Goal: Information Seeking & Learning: Learn about a topic

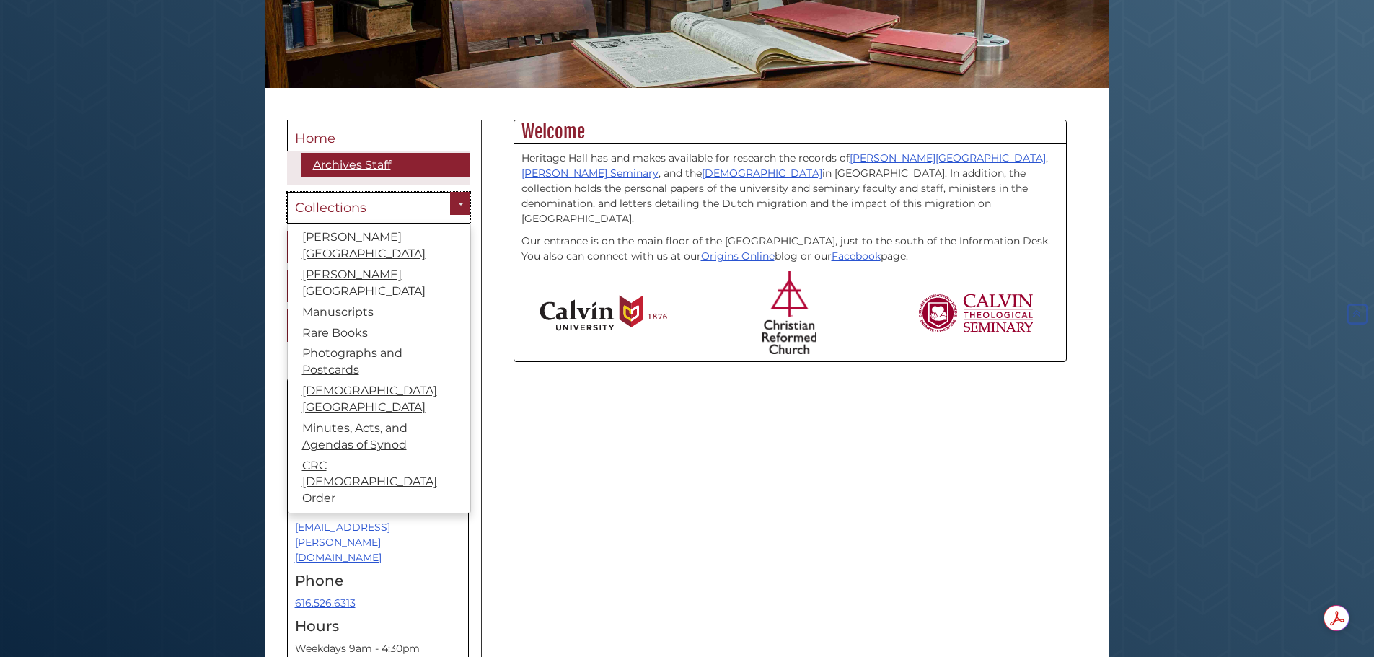
scroll to position [281, 0]
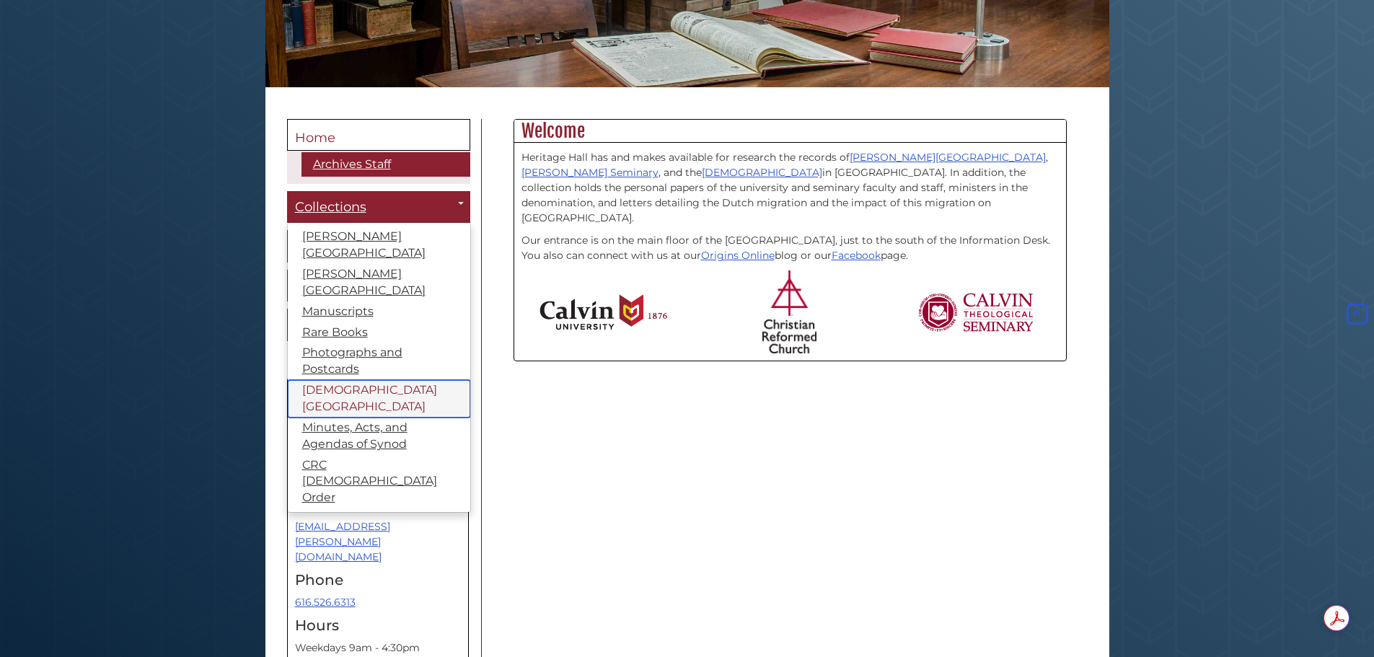
click at [346, 380] on link "[DEMOGRAPHIC_DATA][GEOGRAPHIC_DATA]" at bounding box center [379, 399] width 182 height 38
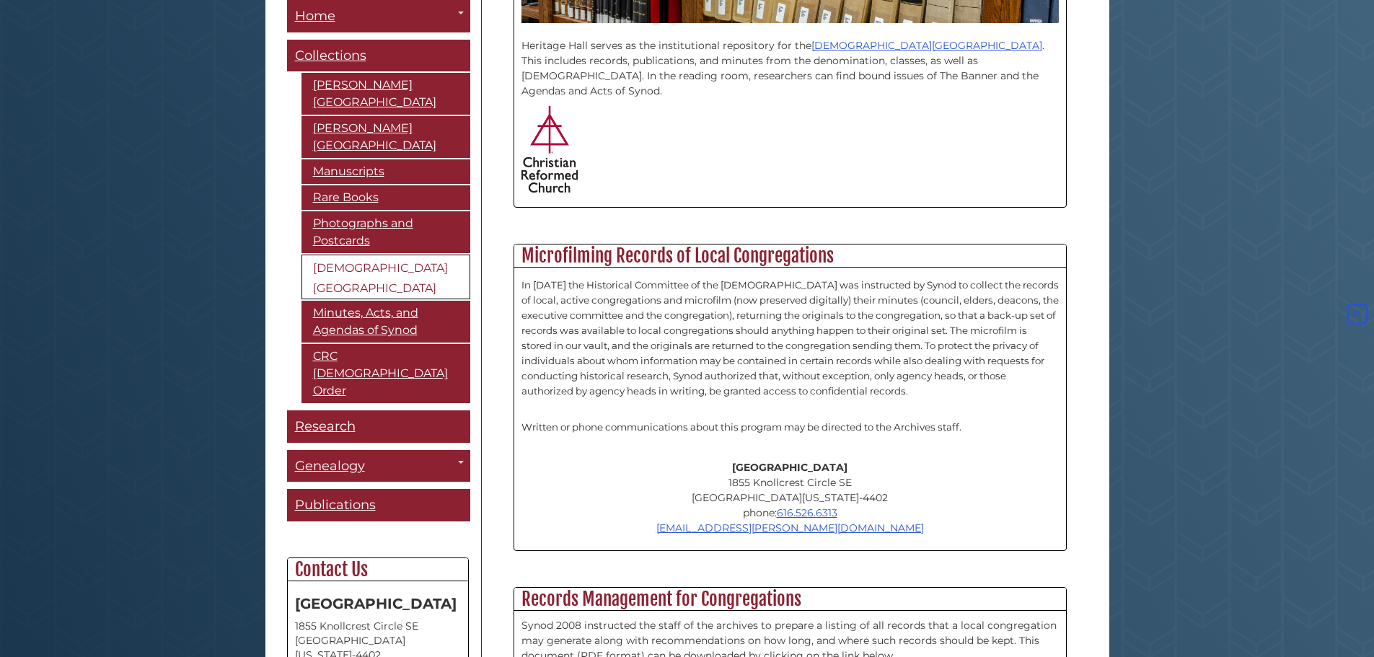
scroll to position [532, 0]
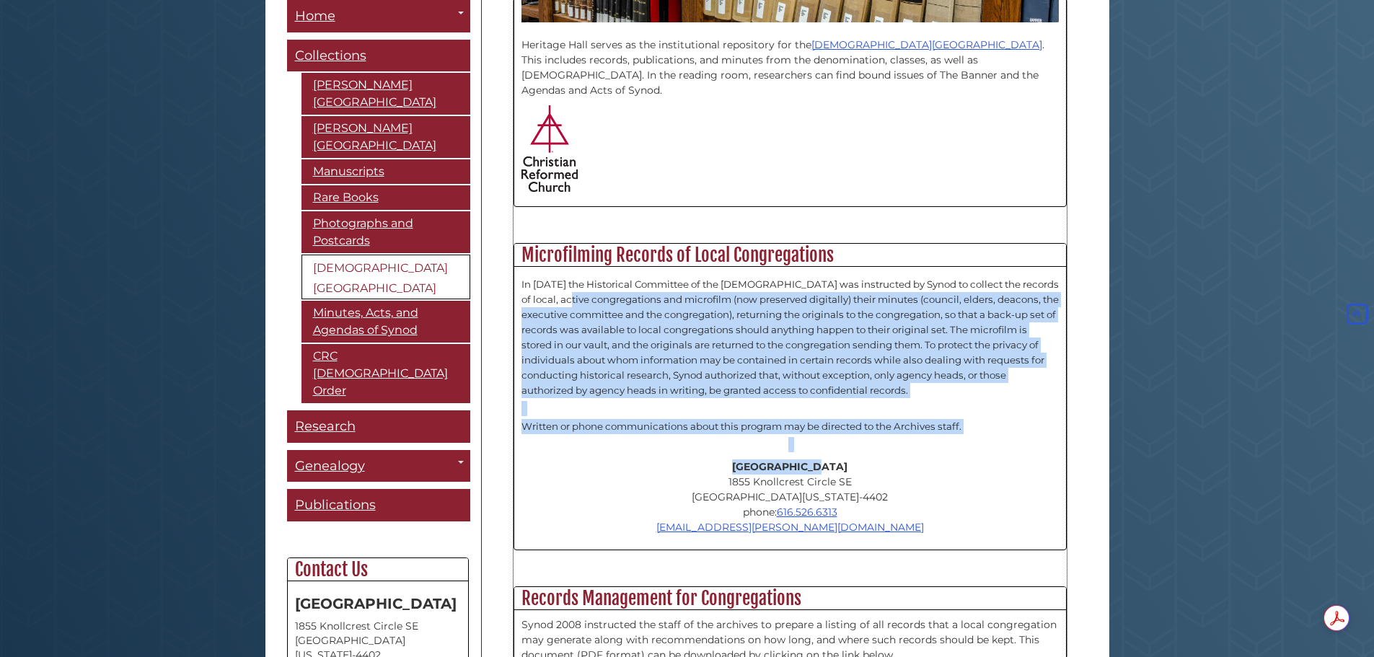
drag, startPoint x: 592, startPoint y: 283, endPoint x: 938, endPoint y: 449, distance: 383.6
click at [938, 449] on div "In 1962 the Historical Committee of the Christian Reformed Church was instructe…" at bounding box center [790, 408] width 552 height 283
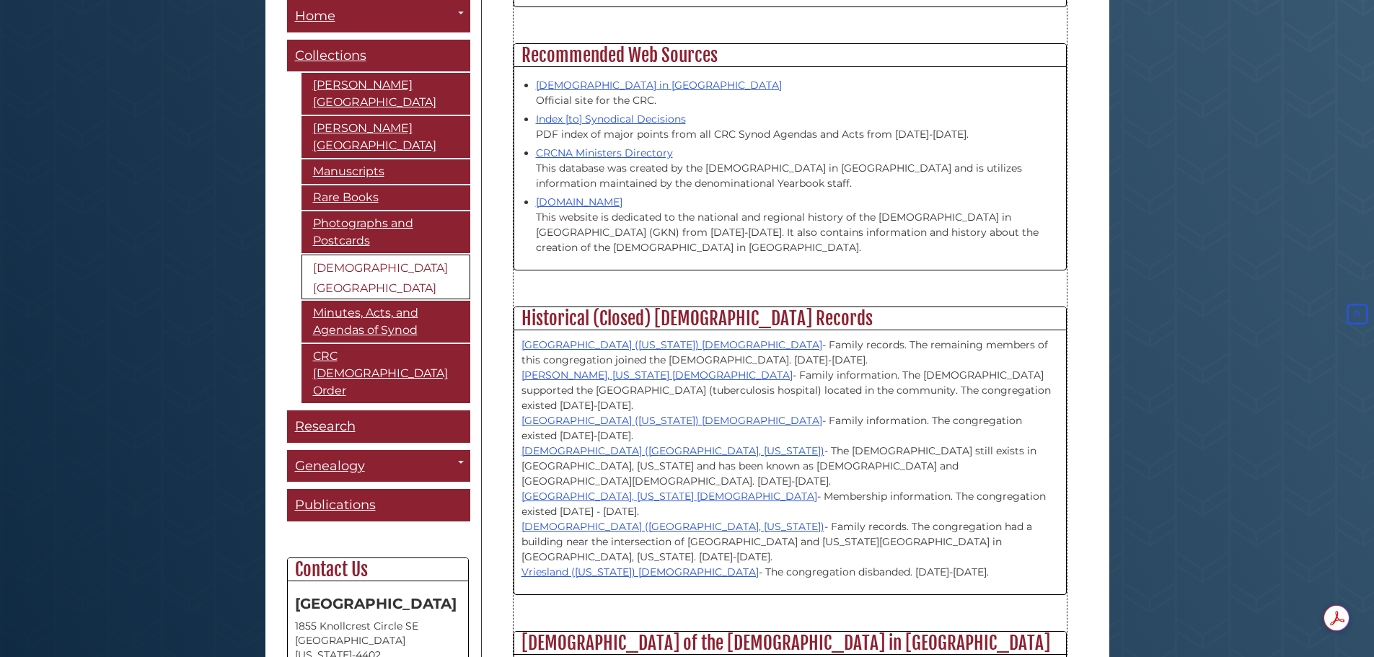
scroll to position [1288, 0]
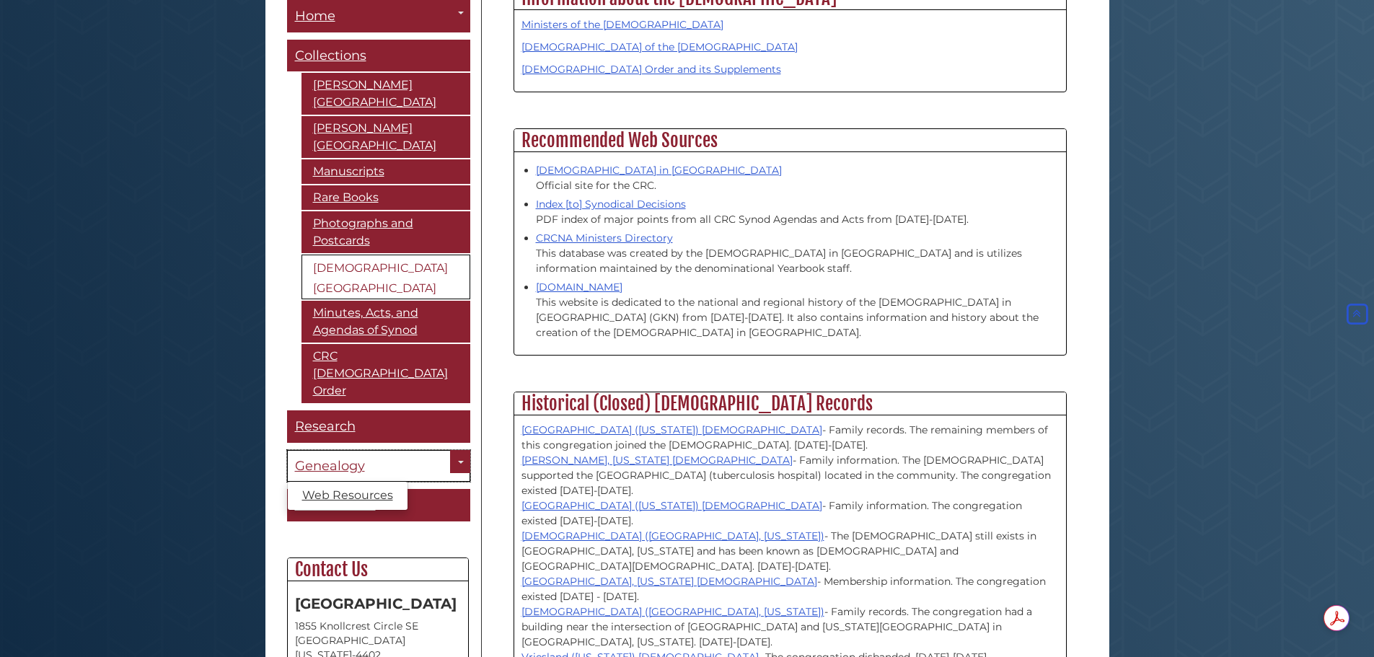
click at [350, 458] on span "Genealogy" at bounding box center [330, 466] width 70 height 16
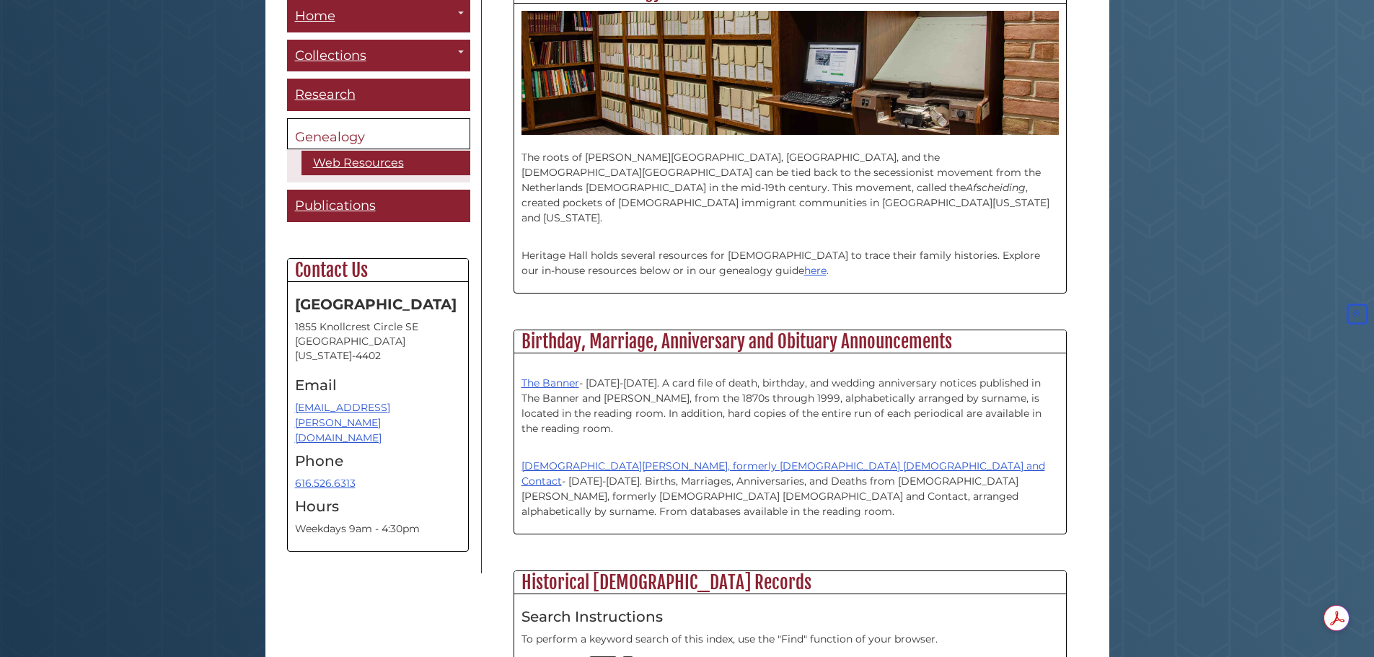
scroll to position [419, 0]
click at [804, 265] on link "here" at bounding box center [815, 271] width 22 height 13
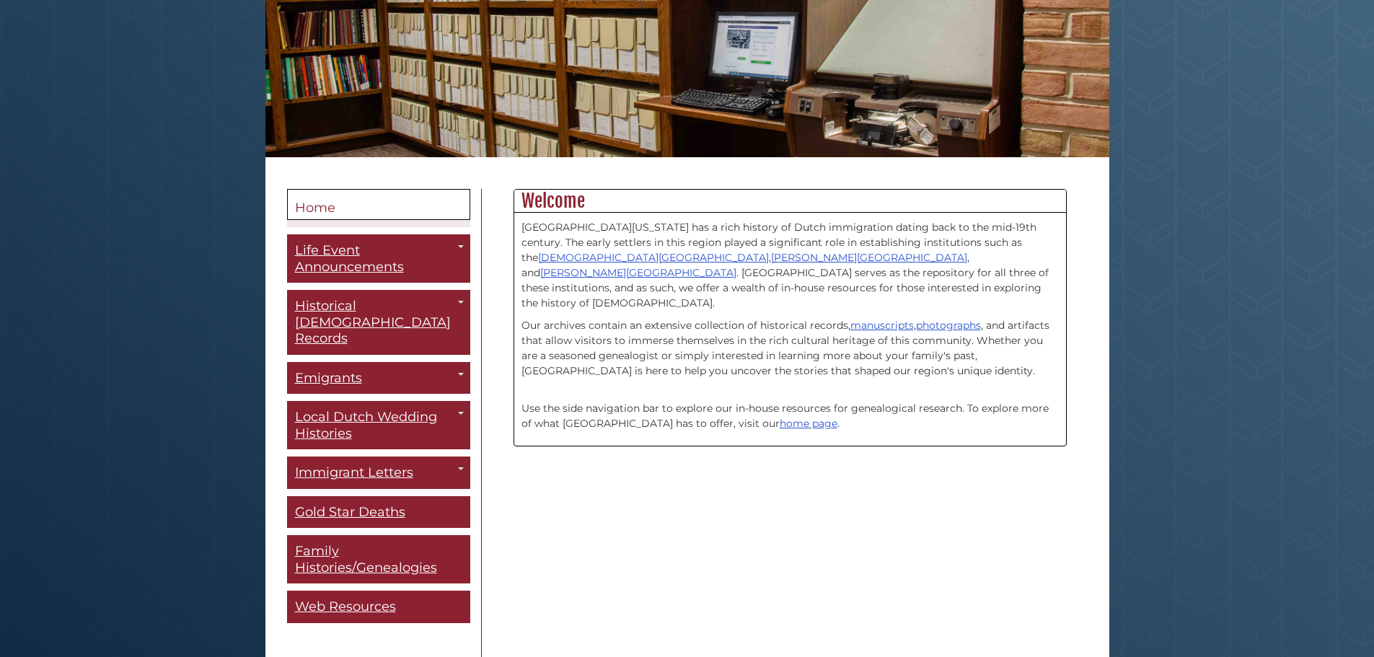
scroll to position [212, 0]
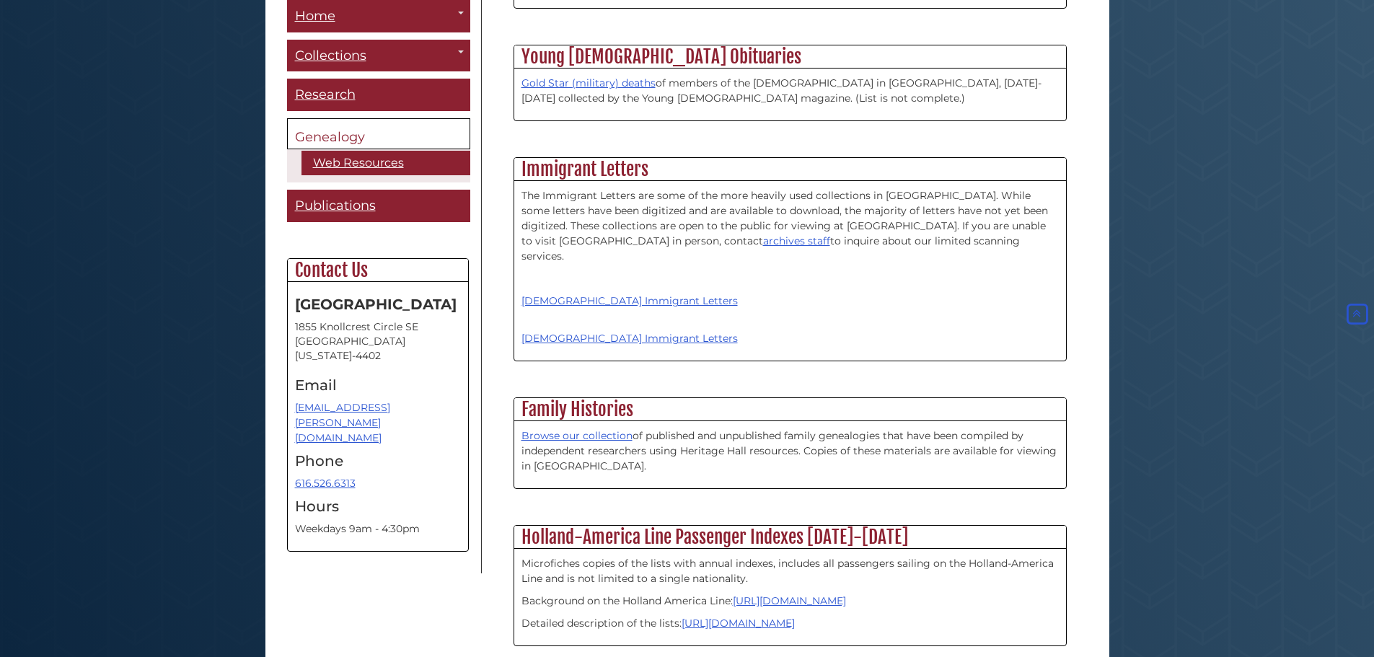
scroll to position [2043, 0]
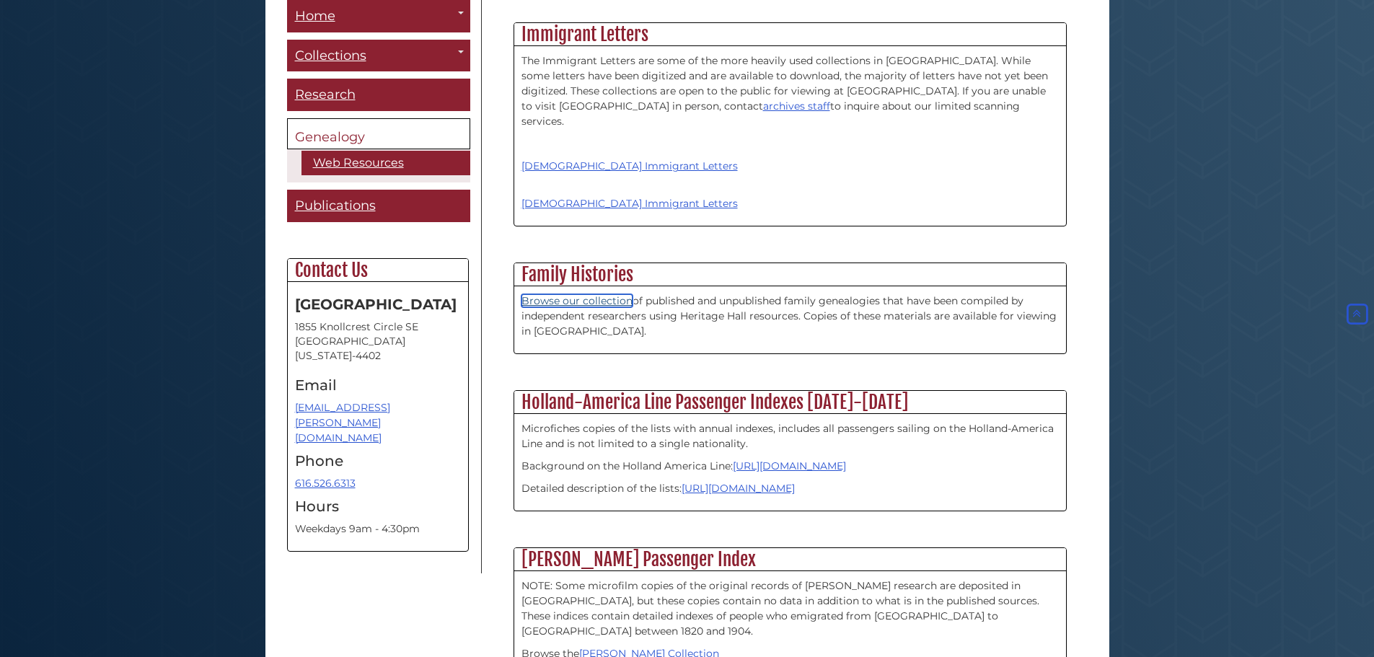
click at [566, 294] on link "Browse our collection" at bounding box center [577, 300] width 111 height 13
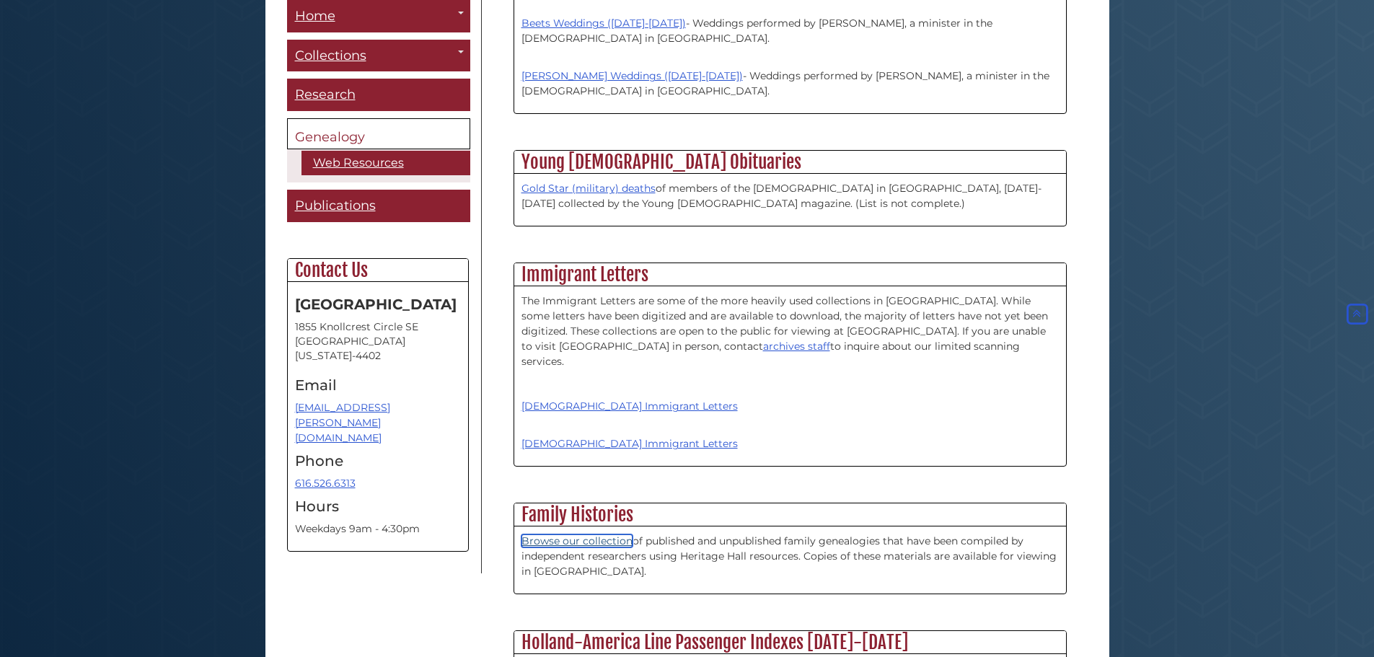
scroll to position [1798, 0]
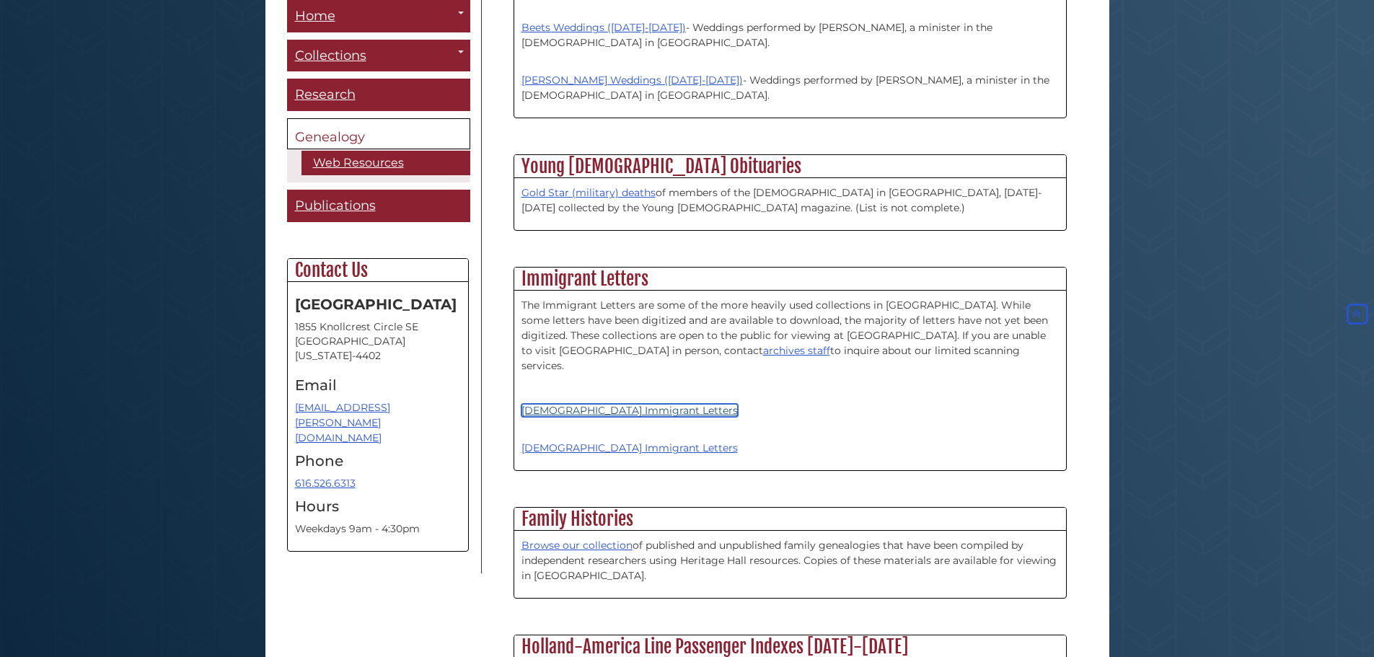
click at [604, 404] on link "[DEMOGRAPHIC_DATA] Immigrant Letters" at bounding box center [630, 410] width 216 height 13
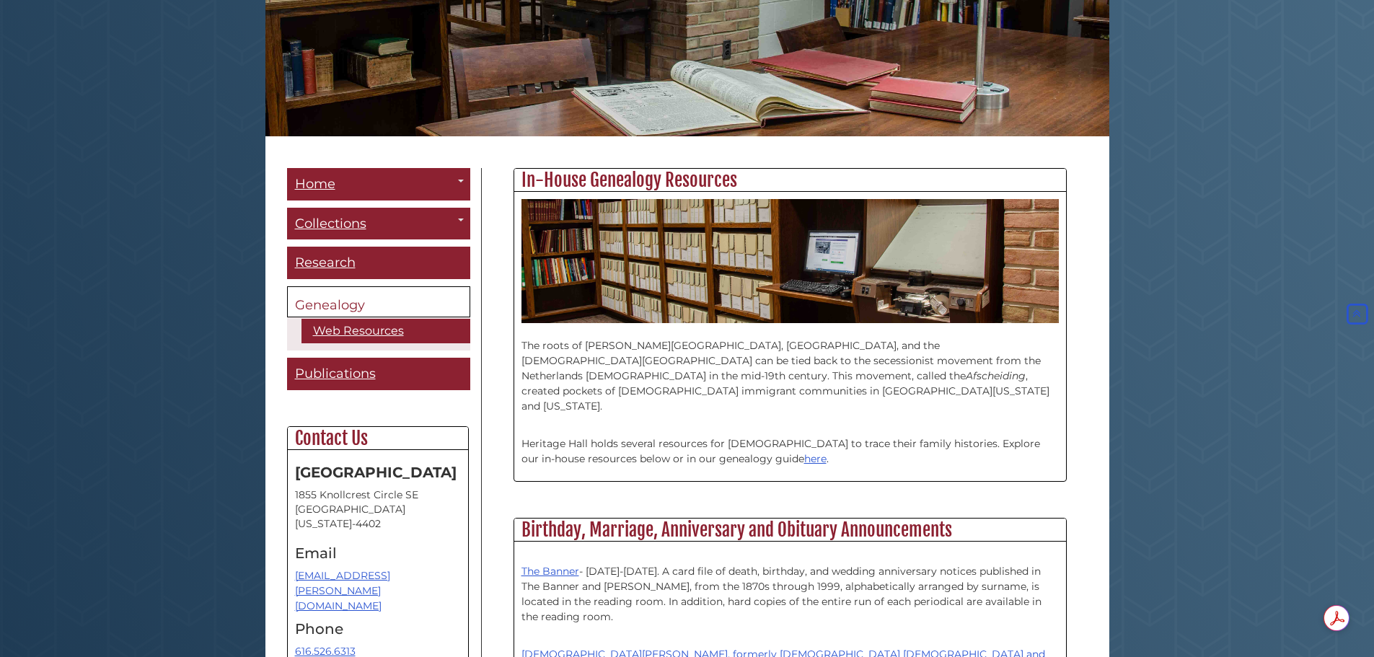
scroll to position [229, 0]
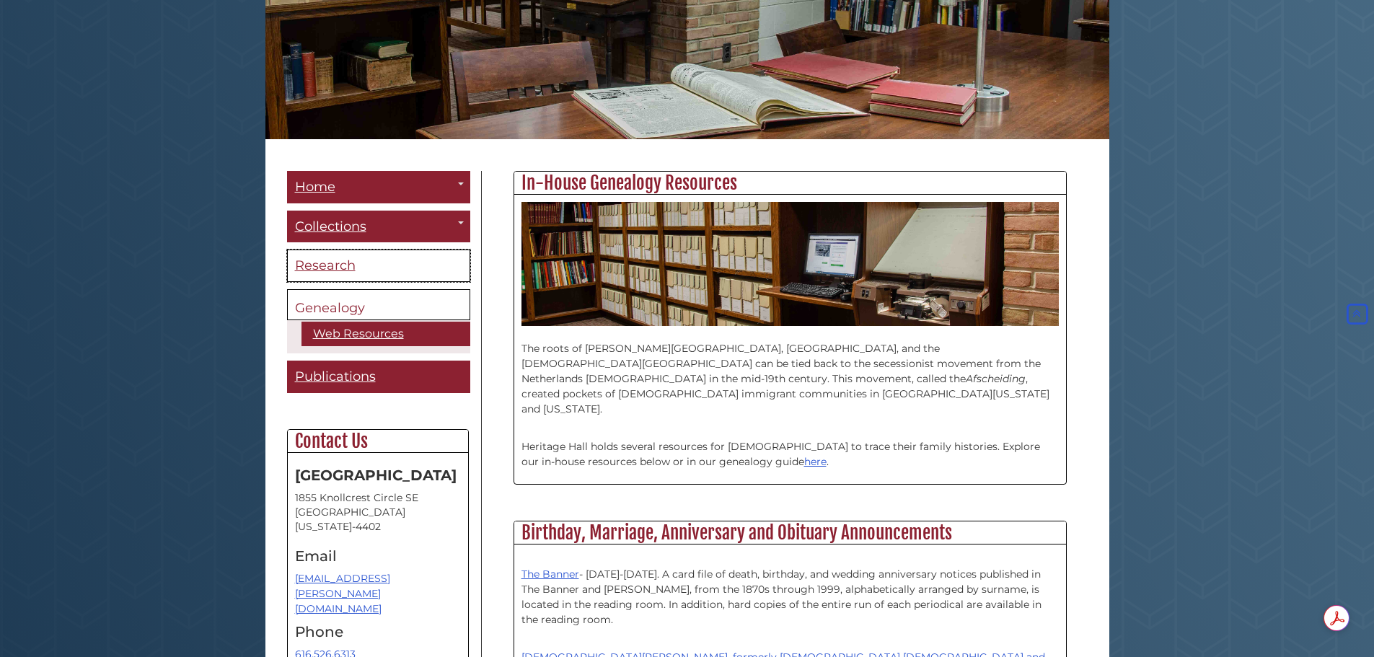
click at [341, 265] on span "Research" at bounding box center [325, 266] width 61 height 16
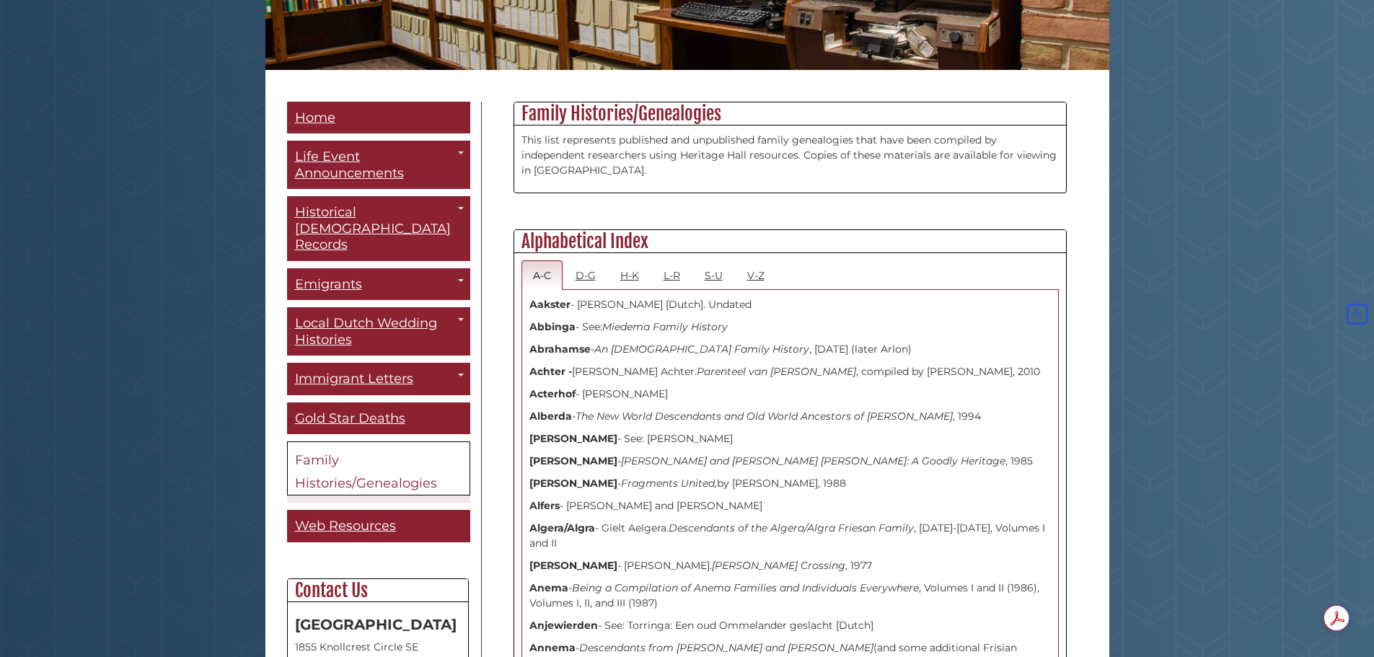
scroll to position [299, 0]
click at [757, 269] on link "V-Z" at bounding box center [756, 275] width 40 height 30
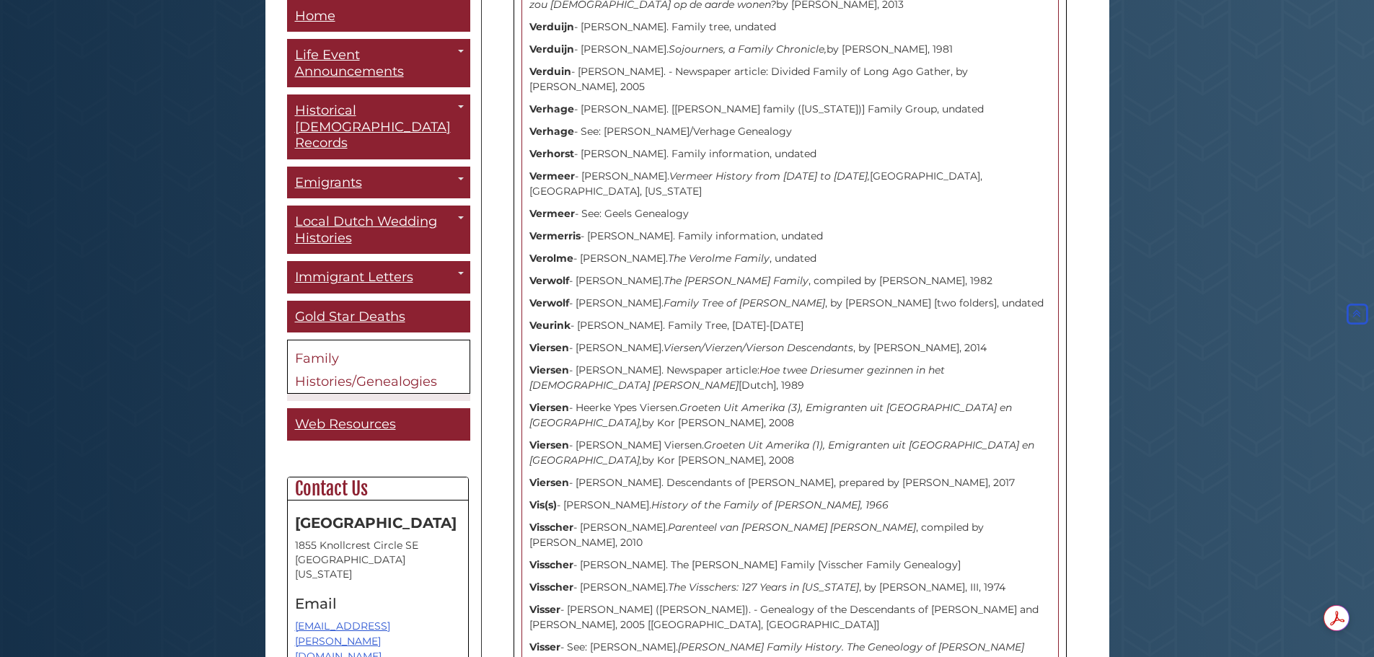
scroll to position [6507, 0]
click at [615, 602] on p "[PERSON_NAME] [PERSON_NAME] ([PERSON_NAME]). - Genealogy of the Descendants of …" at bounding box center [790, 617] width 522 height 30
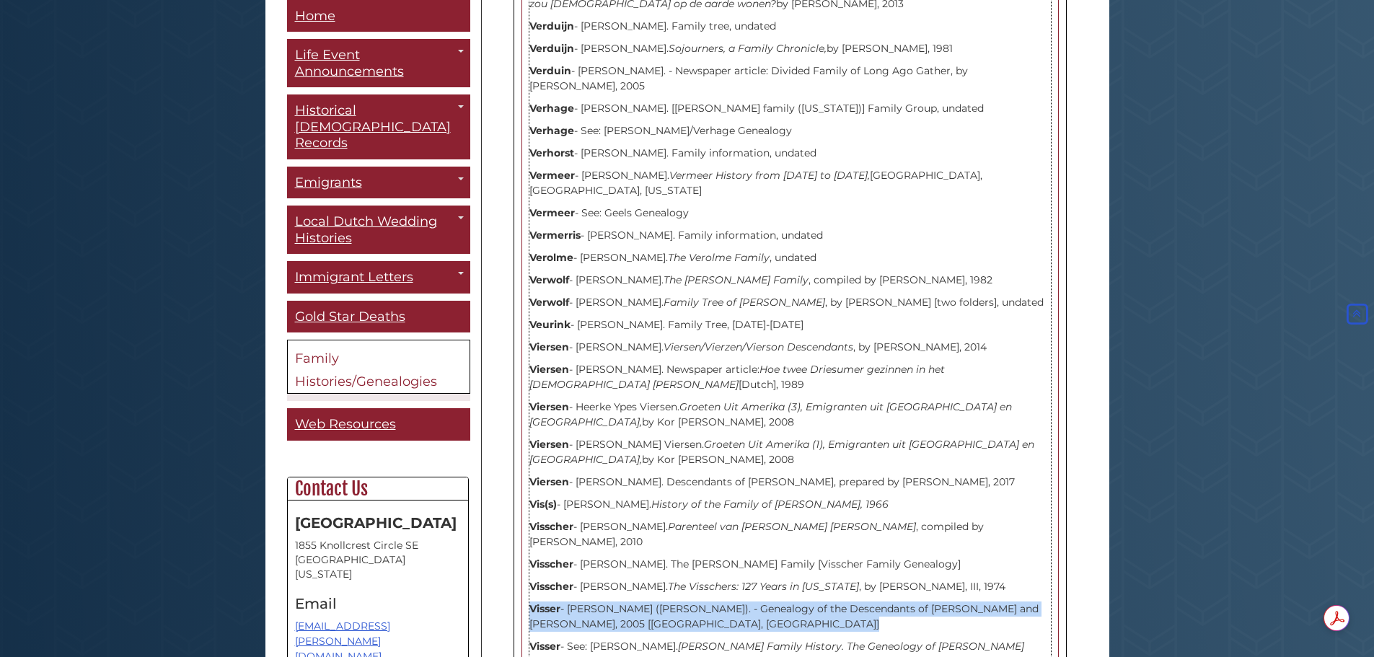
click at [615, 602] on p "[PERSON_NAME] [PERSON_NAME] ([PERSON_NAME]). - Genealogy of the Descendants of …" at bounding box center [790, 617] width 522 height 30
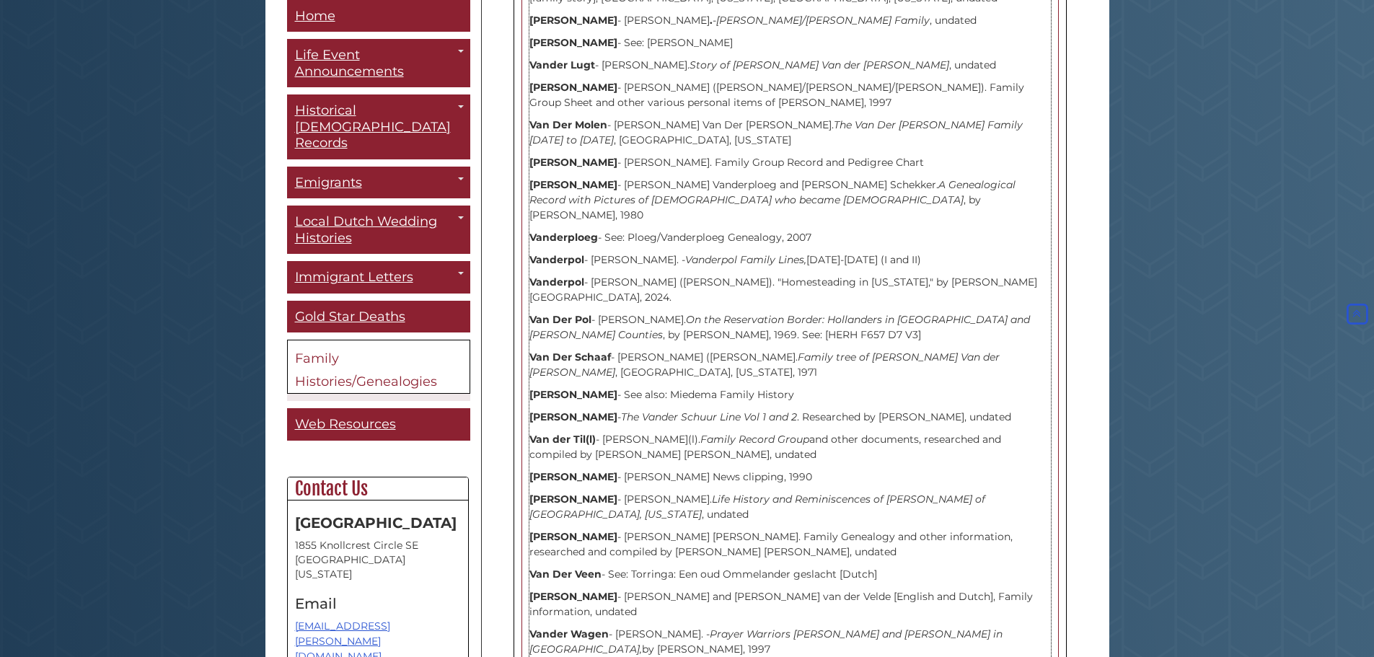
scroll to position [2180, 0]
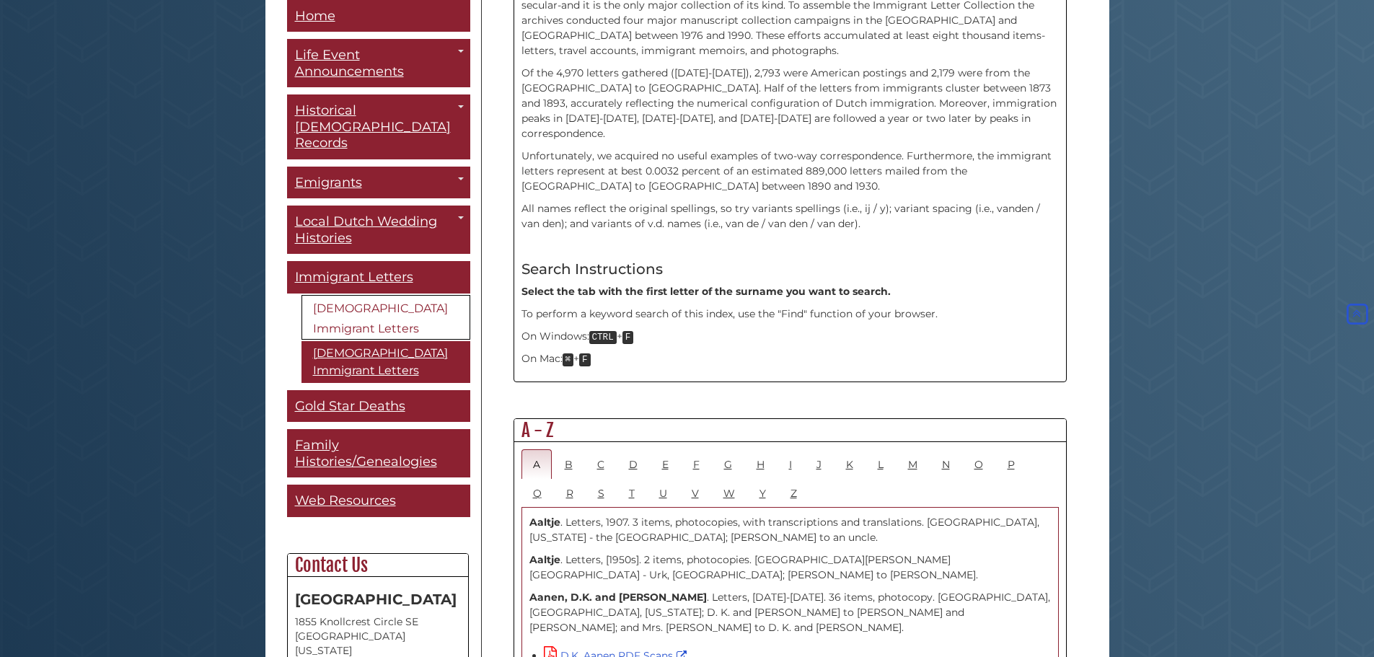
scroll to position [463, 0]
click at [684, 479] on link "V" at bounding box center [695, 494] width 30 height 30
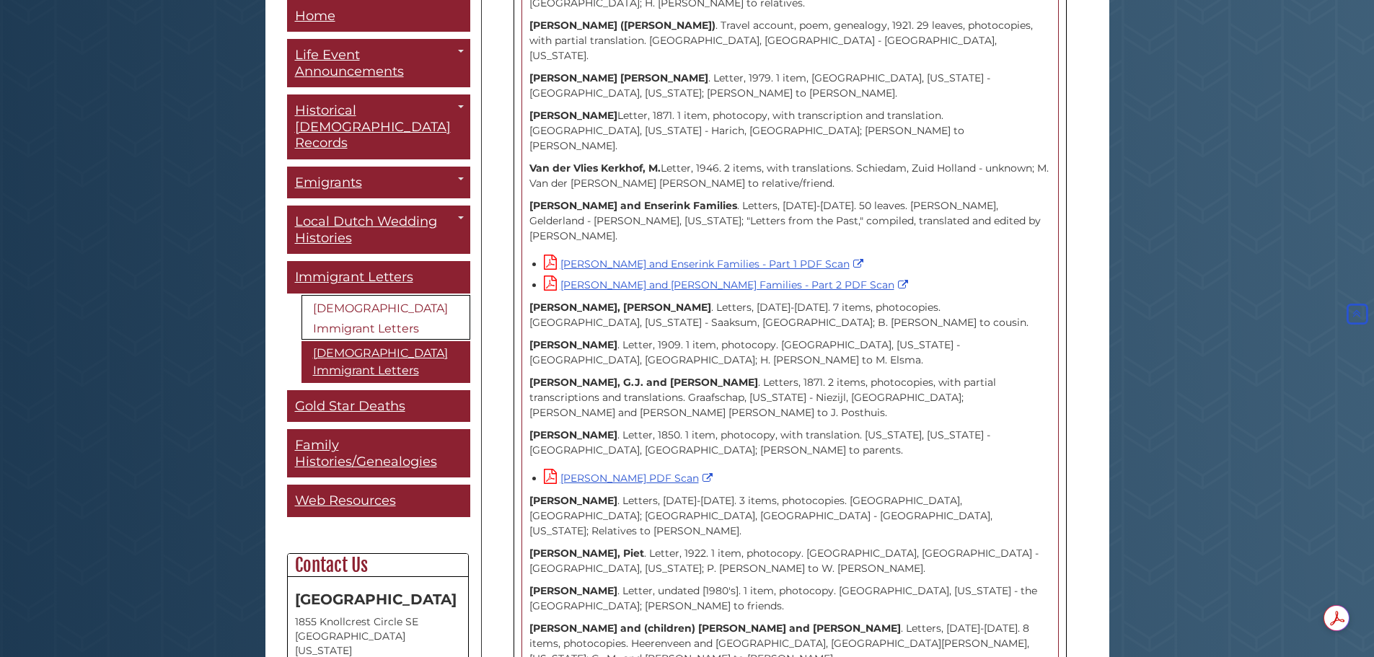
scroll to position [12479, 0]
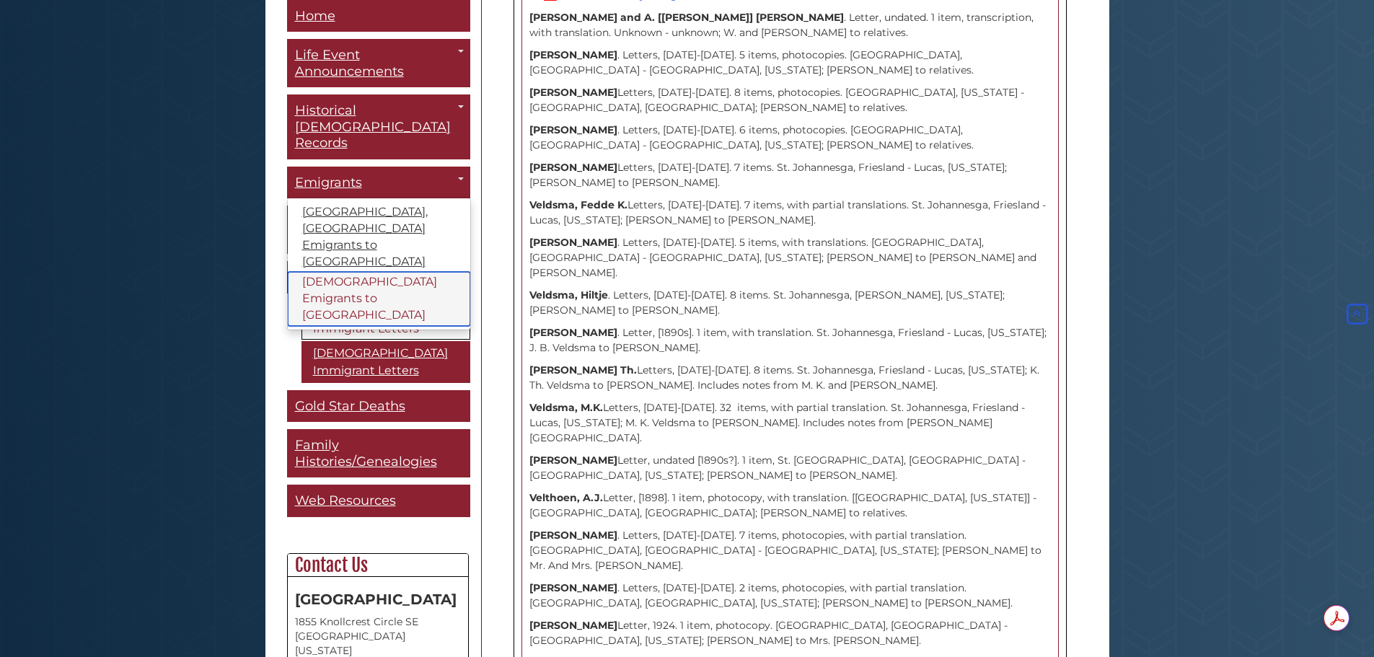
click at [364, 273] on link "[DEMOGRAPHIC_DATA] Emigrants to [GEOGRAPHIC_DATA]" at bounding box center [379, 300] width 182 height 54
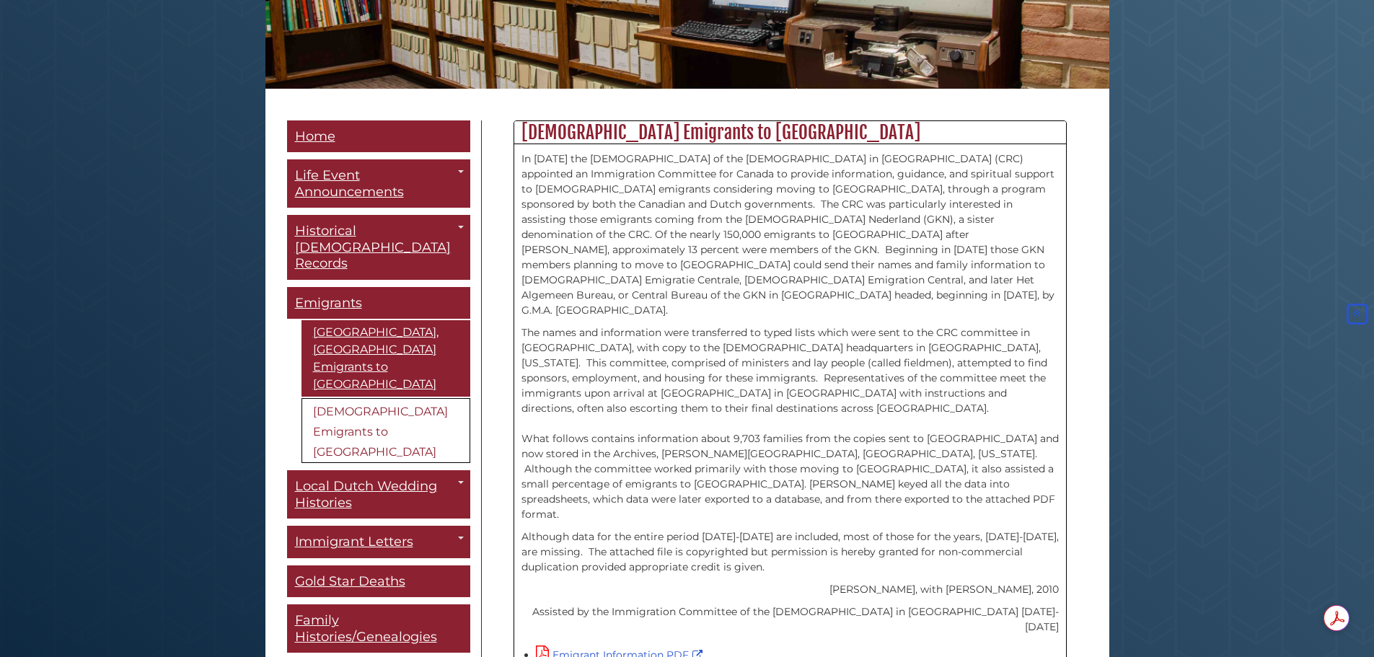
scroll to position [281, 0]
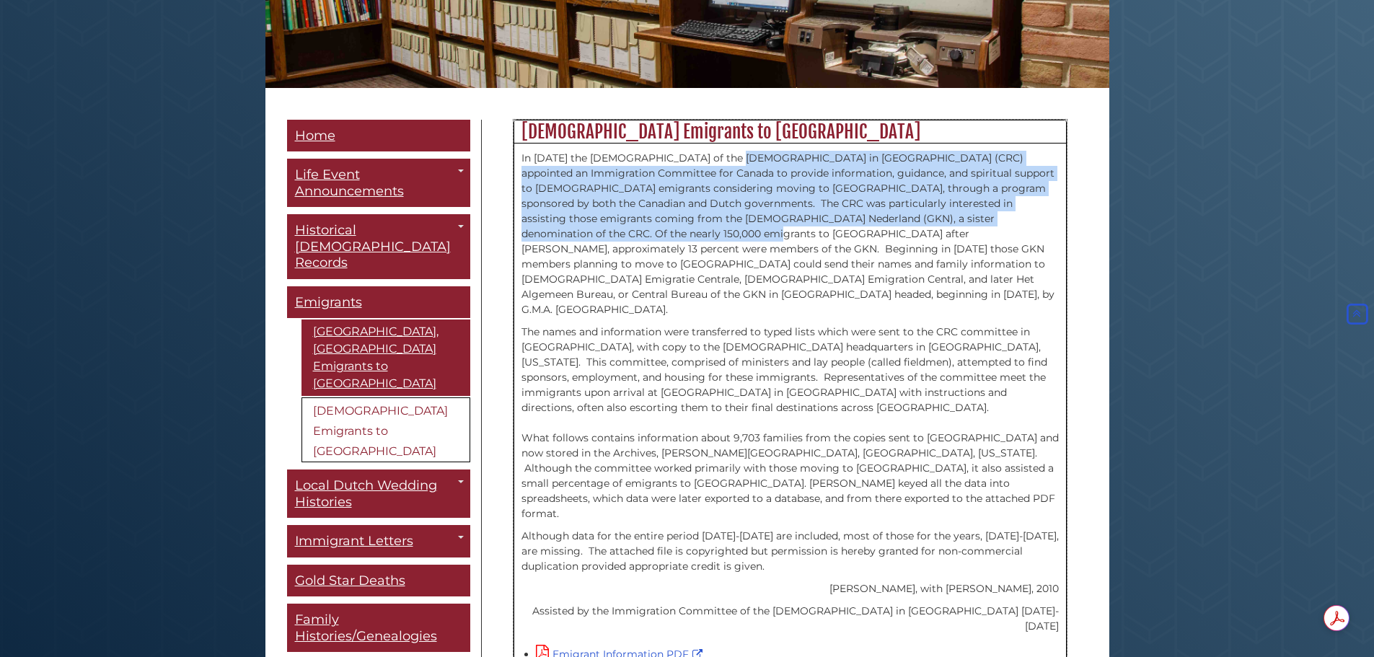
drag, startPoint x: 723, startPoint y: 164, endPoint x: 665, endPoint y: 214, distance: 76.2
click at [665, 214] on p "In 1946 the Synod of the Christian Reformed Church in North America (CRC) appoi…" at bounding box center [790, 234] width 537 height 167
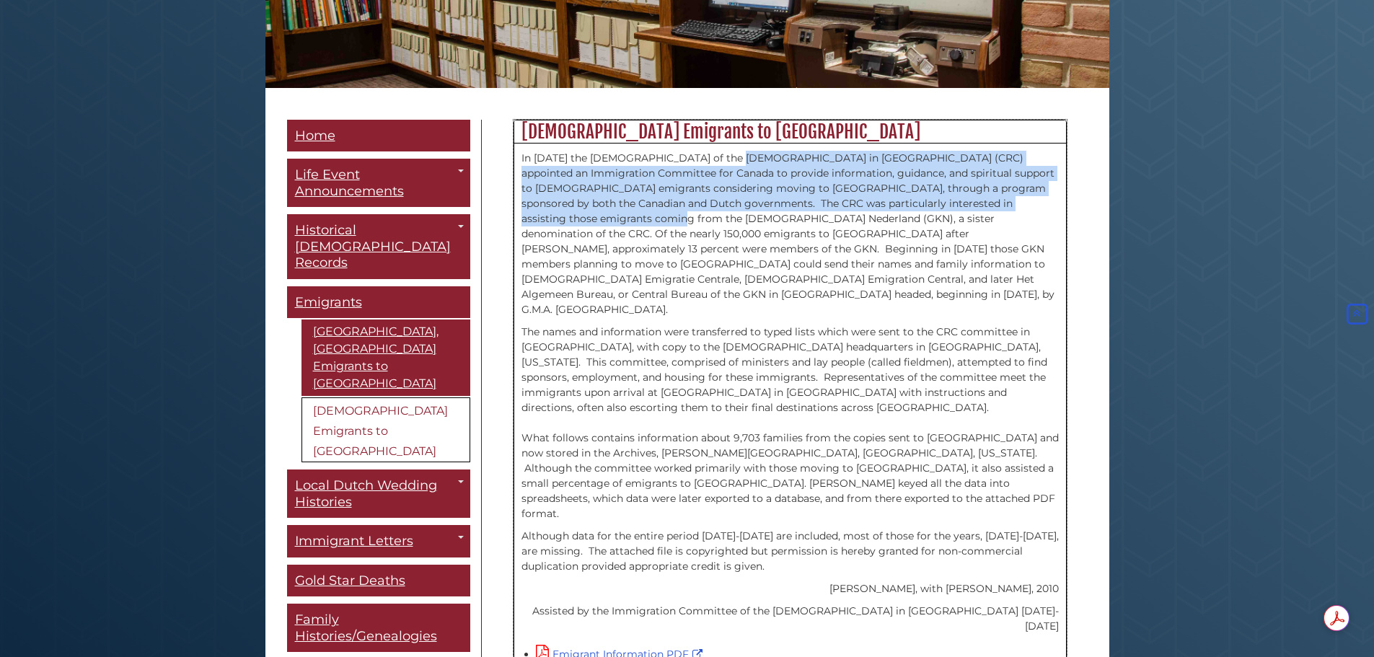
click at [610, 176] on p "In 1946 the Synod of the Christian Reformed Church in North America (CRC) appoi…" at bounding box center [790, 234] width 537 height 167
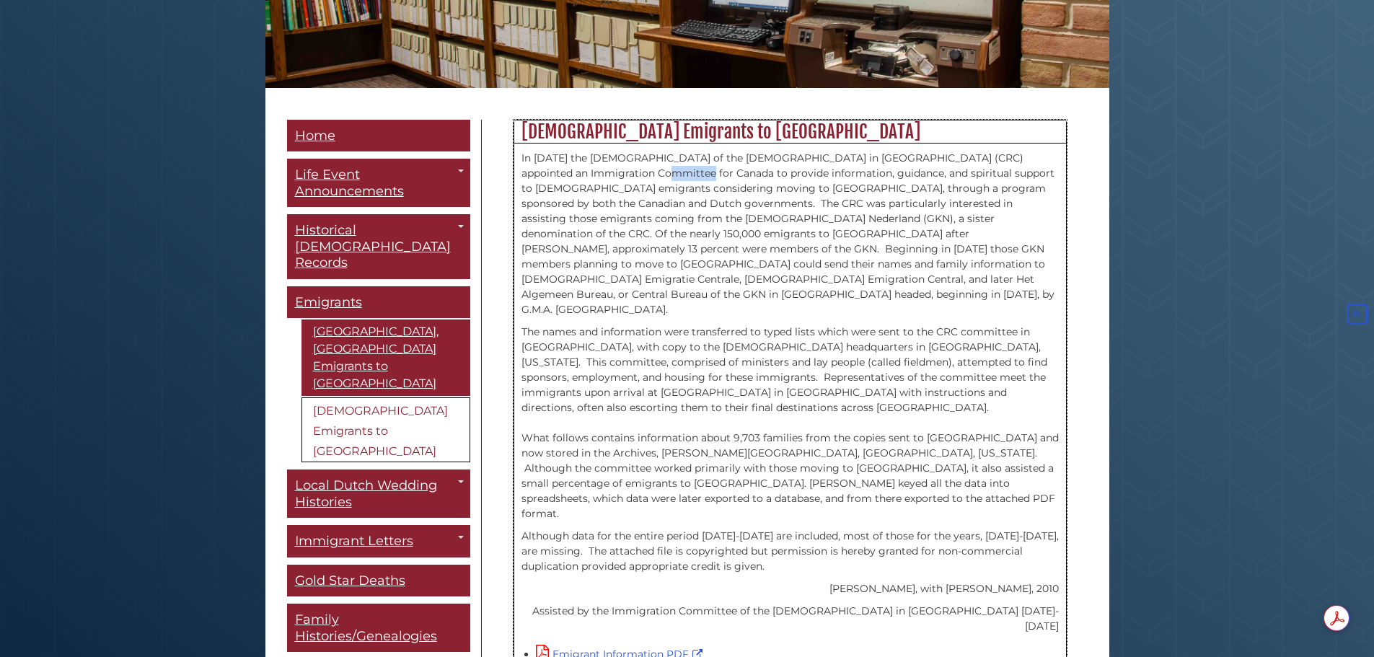
click at [610, 176] on p "In 1946 the Synod of the Christian Reformed Church in North America (CRC) appoi…" at bounding box center [790, 234] width 537 height 167
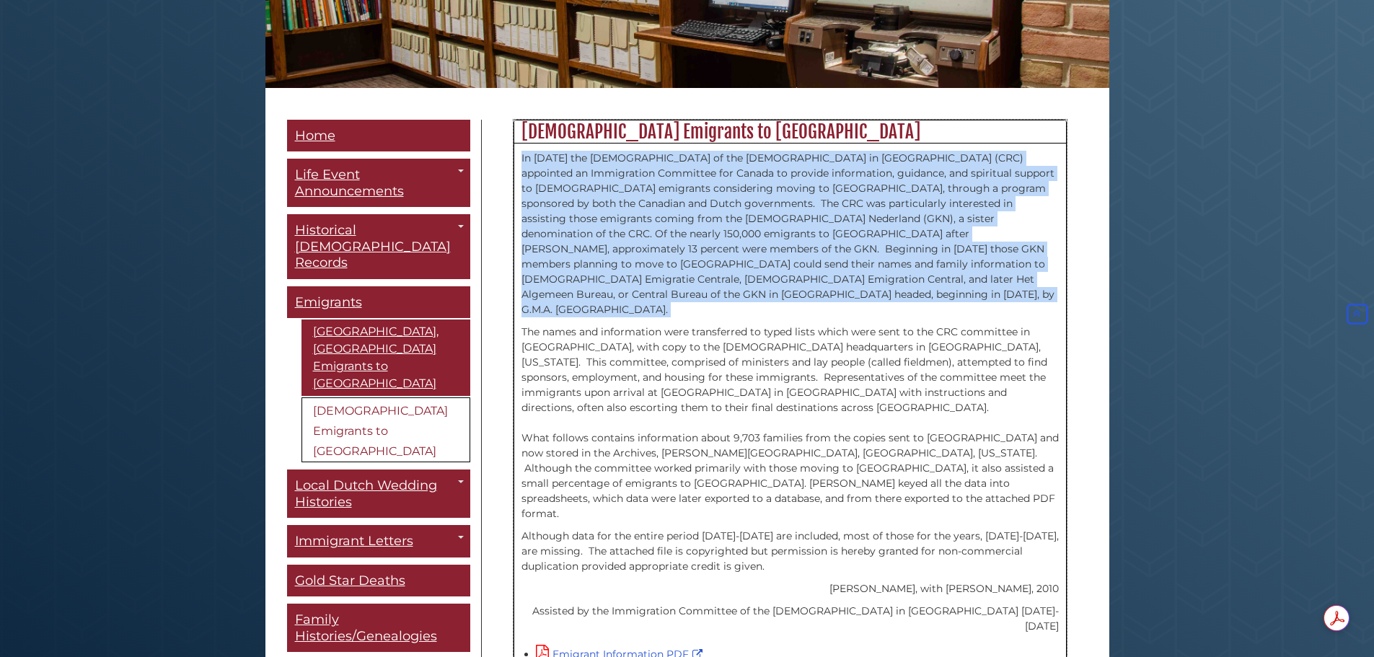
click at [610, 176] on p "In 1946 the Synod of the Christian Reformed Church in North America (CRC) appoi…" at bounding box center [790, 234] width 537 height 167
click at [610, 203] on p "In 1946 the Synod of the Christian Reformed Church in North America (CRC) appoi…" at bounding box center [790, 234] width 537 height 167
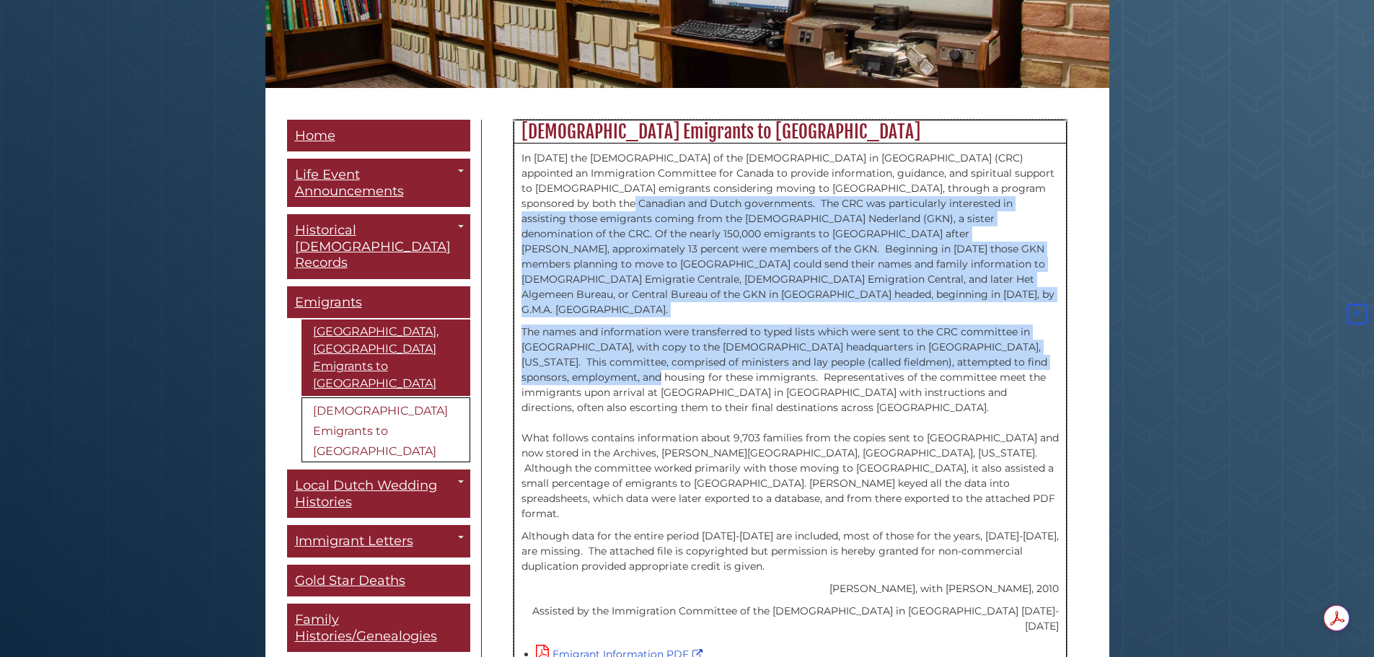
drag, startPoint x: 610, startPoint y: 203, endPoint x: 667, endPoint y: 353, distance: 160.5
click at [667, 353] on div "In 1946 the Synod of the Christian Reformed Church in North America (CRC) appoi…" at bounding box center [790, 396] width 537 height 490
click at [667, 353] on p "The names and information were transferred to typed lists which were sent to th…" at bounding box center [790, 423] width 537 height 197
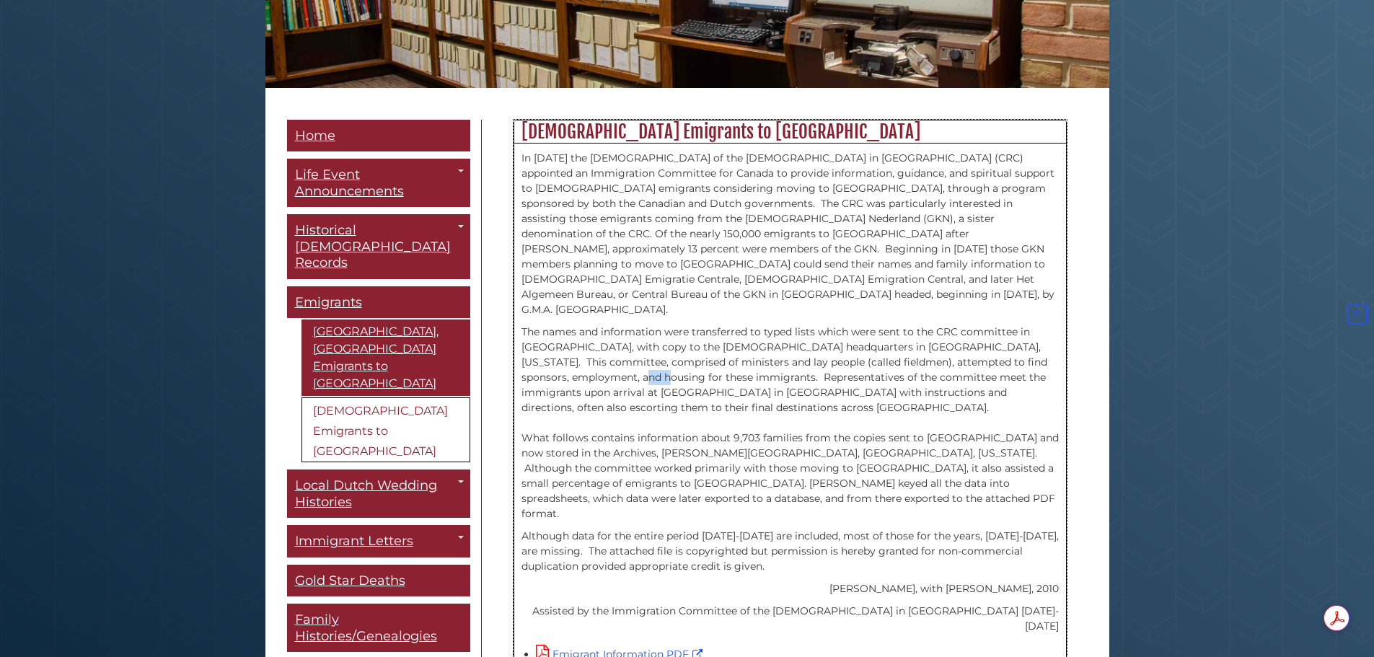
click at [667, 353] on p "The names and information were transferred to typed lists which were sent to th…" at bounding box center [790, 423] width 537 height 197
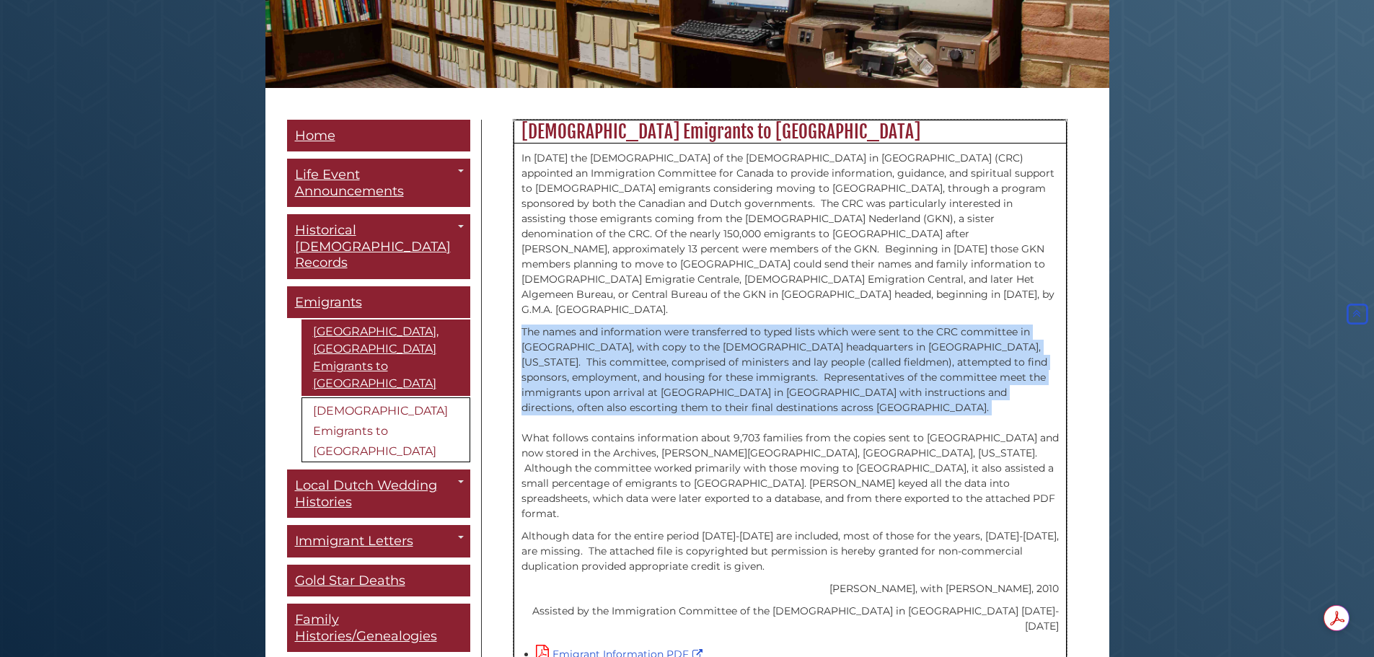
click at [667, 353] on p "The names and information were transferred to typed lists which were sent to th…" at bounding box center [790, 423] width 537 height 197
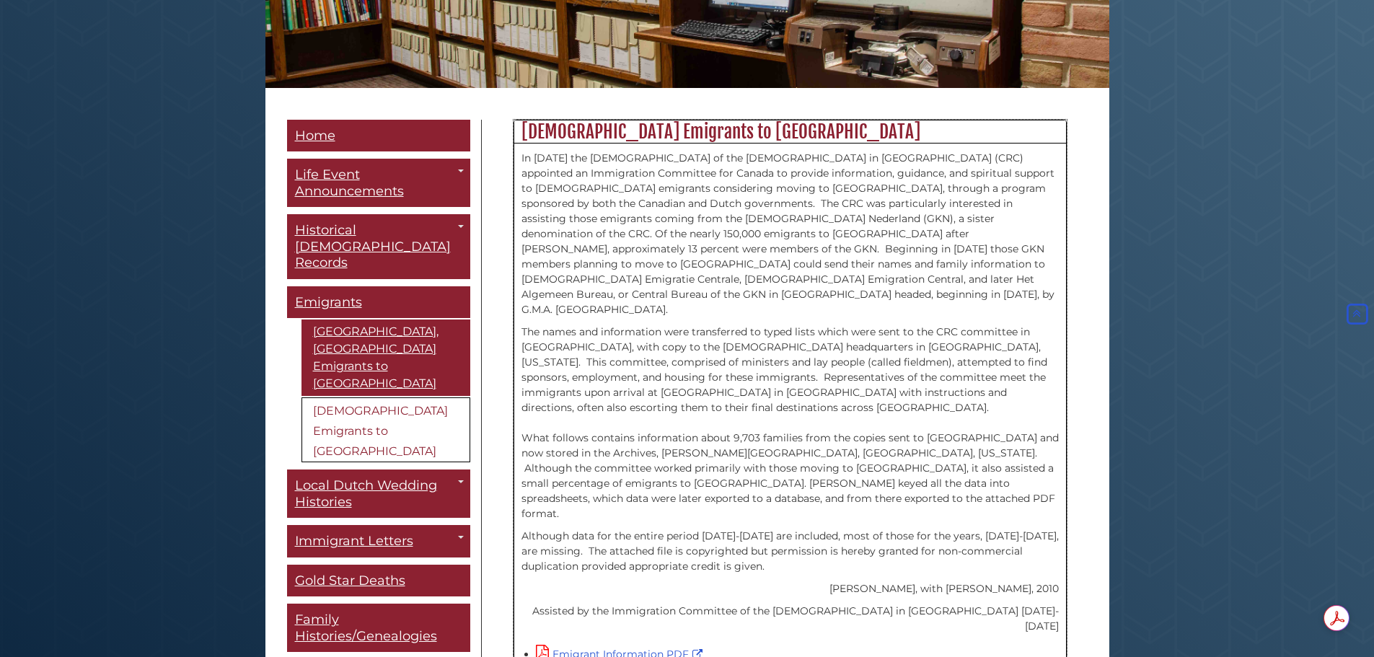
click at [593, 260] on p "In 1946 the Synod of the Christian Reformed Church in North America (CRC) appoi…" at bounding box center [790, 234] width 537 height 167
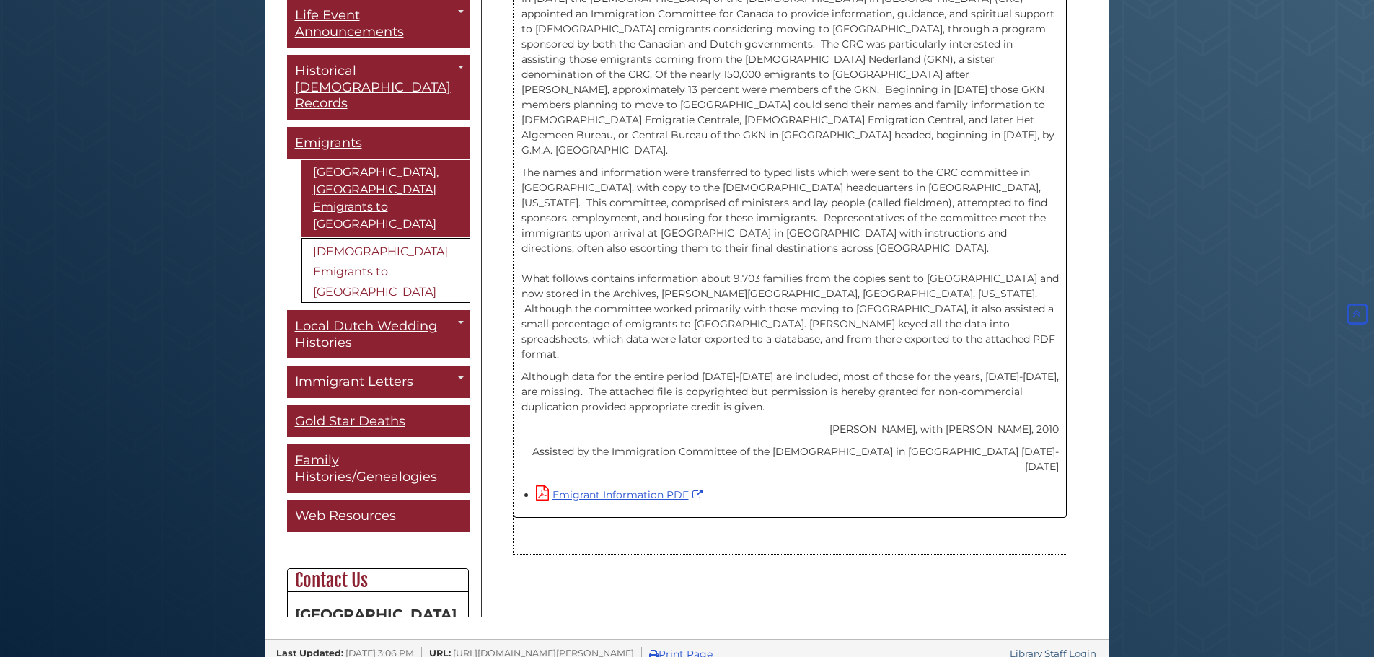
scroll to position [466, 0]
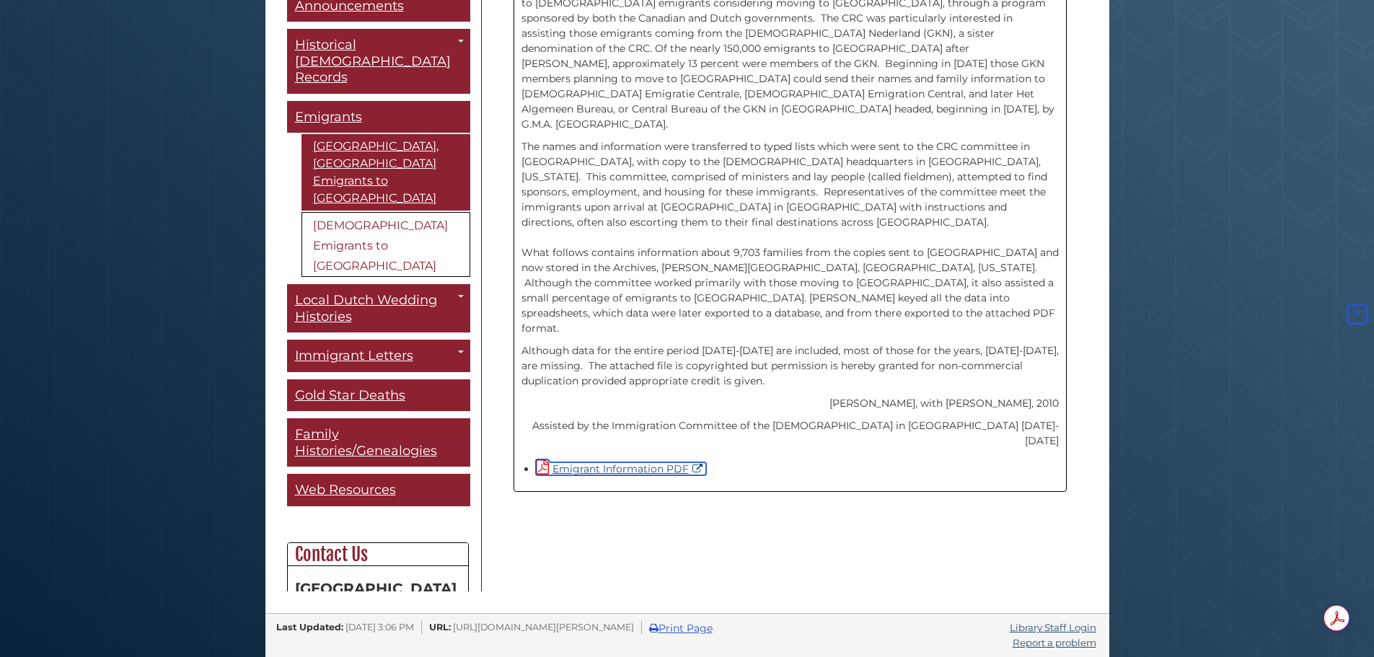
click at [627, 462] on link "Emigrant Information PDF" at bounding box center [621, 468] width 170 height 13
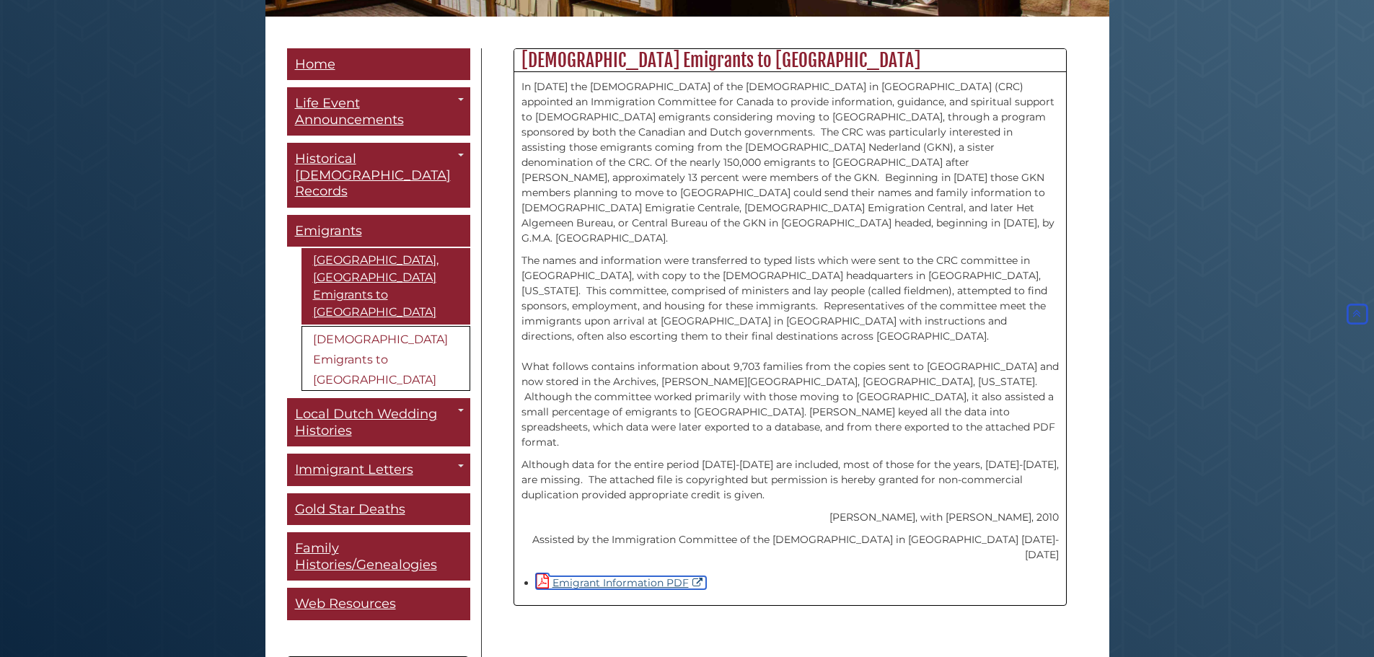
scroll to position [351, 0]
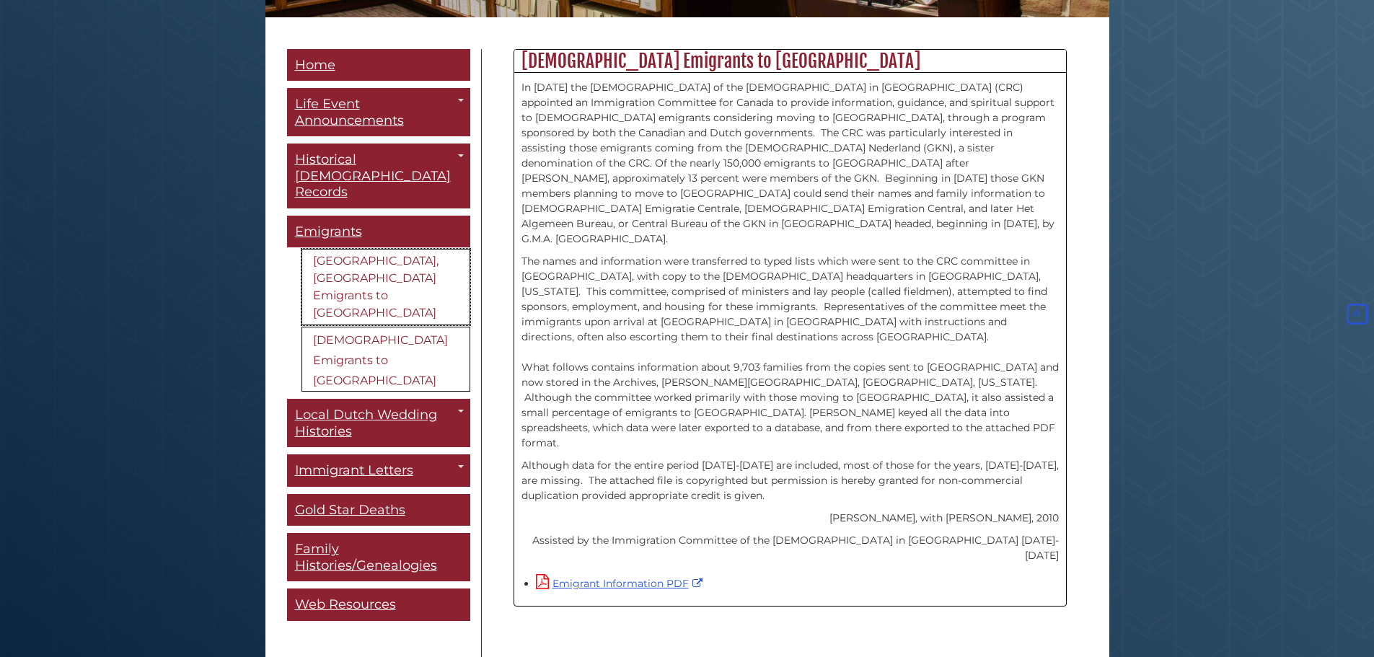
click at [355, 271] on link "[GEOGRAPHIC_DATA], [GEOGRAPHIC_DATA] Emigrants to [GEOGRAPHIC_DATA]" at bounding box center [386, 287] width 169 height 76
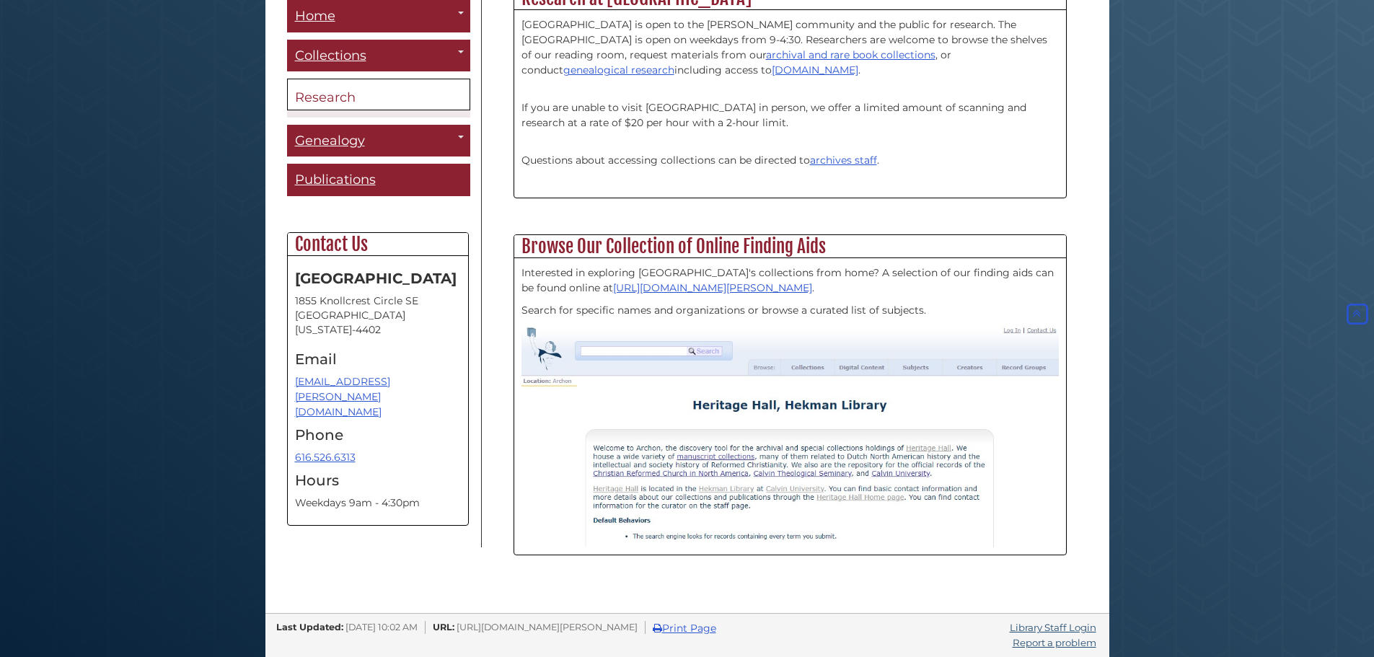
scroll to position [414, 0]
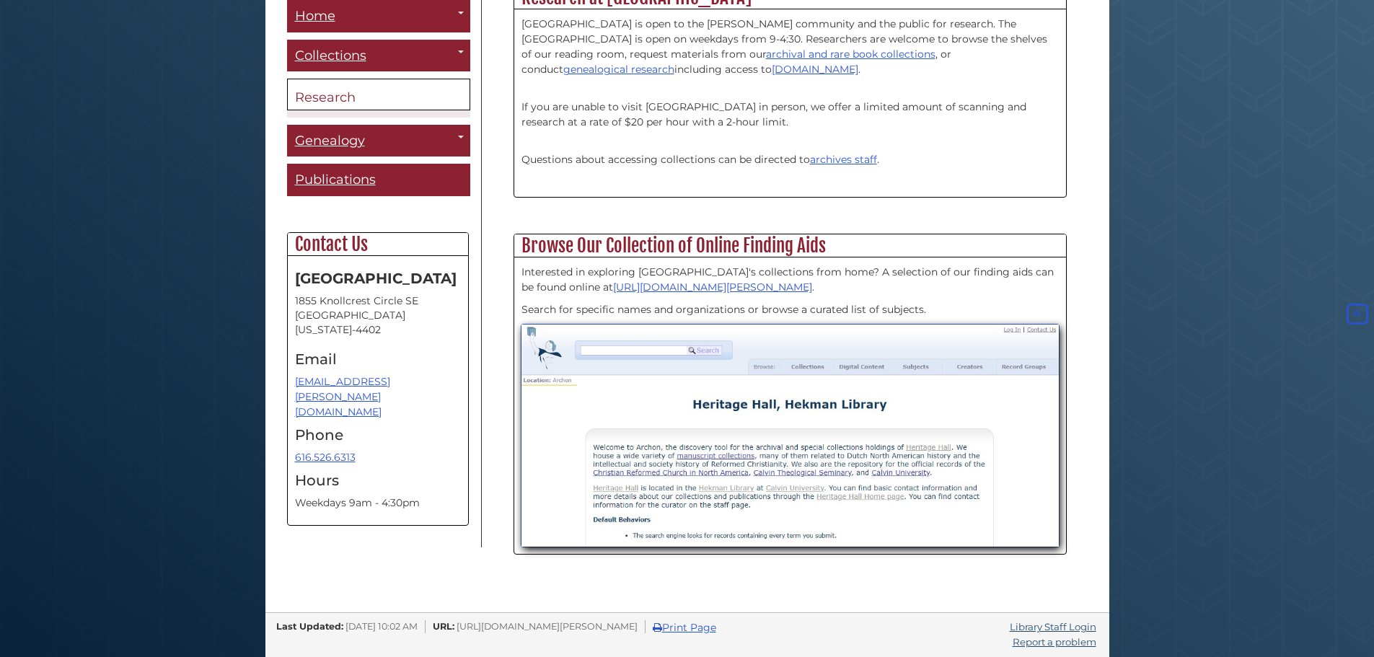
click at [673, 349] on img at bounding box center [790, 435] width 537 height 221
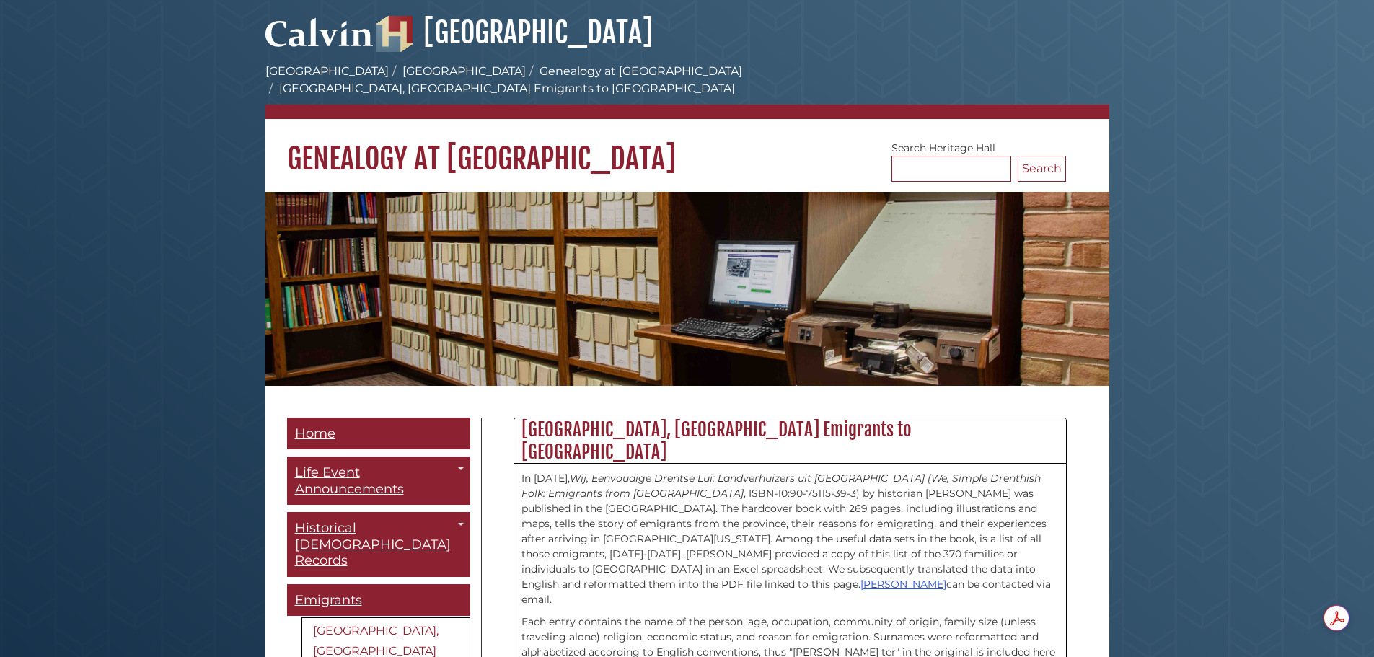
scroll to position [115, 0]
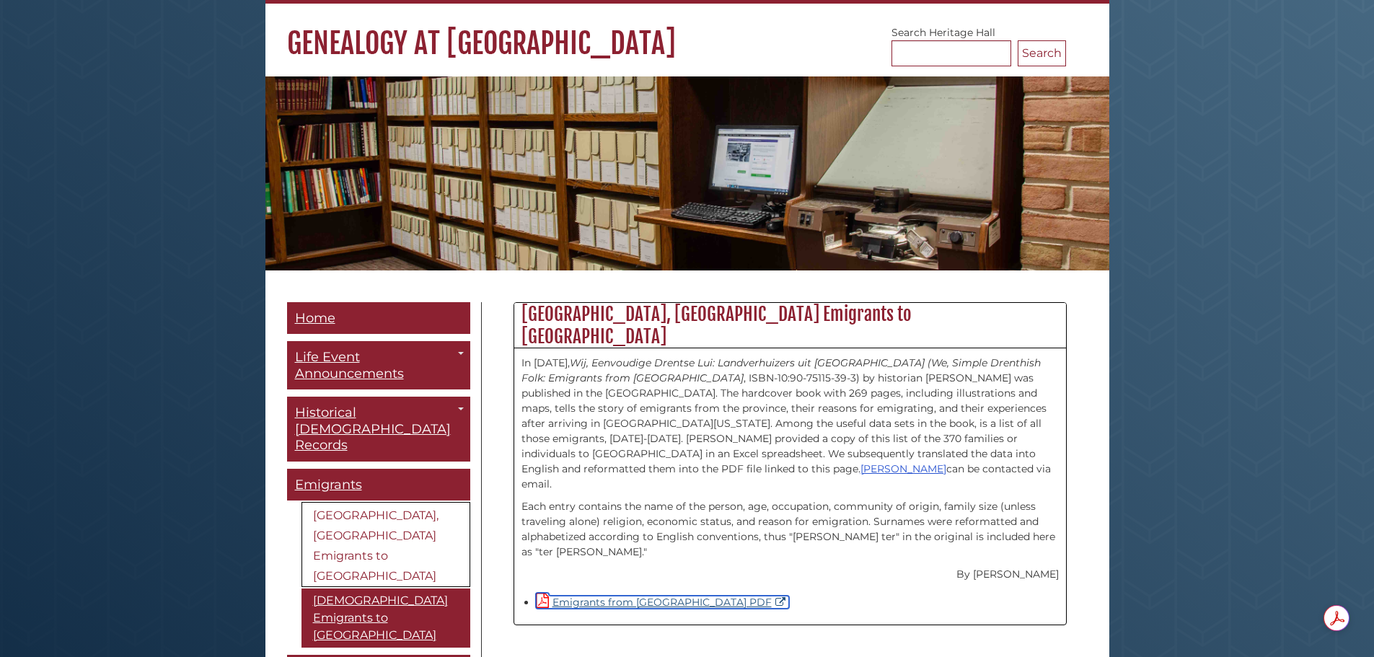
click at [622, 596] on link "Emigrants from [GEOGRAPHIC_DATA] PDF" at bounding box center [662, 602] width 253 height 13
